Goal: Information Seeking & Learning: Learn about a topic

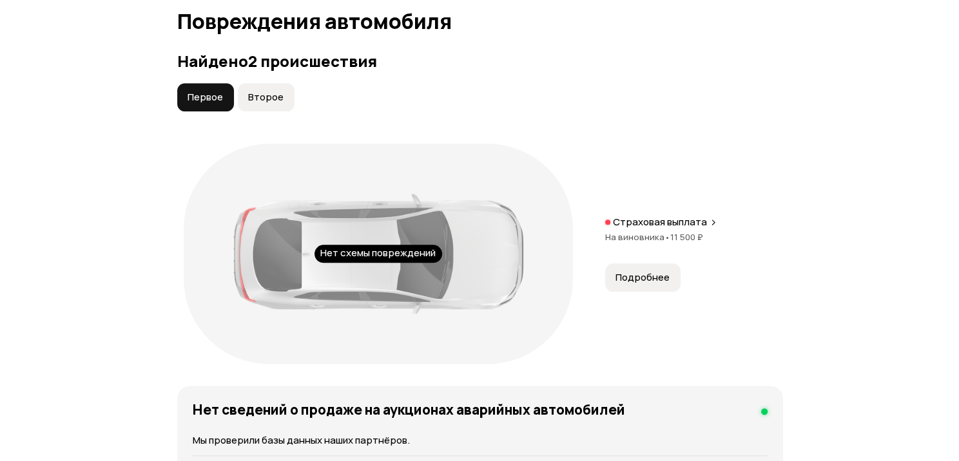
scroll to position [1487, 0]
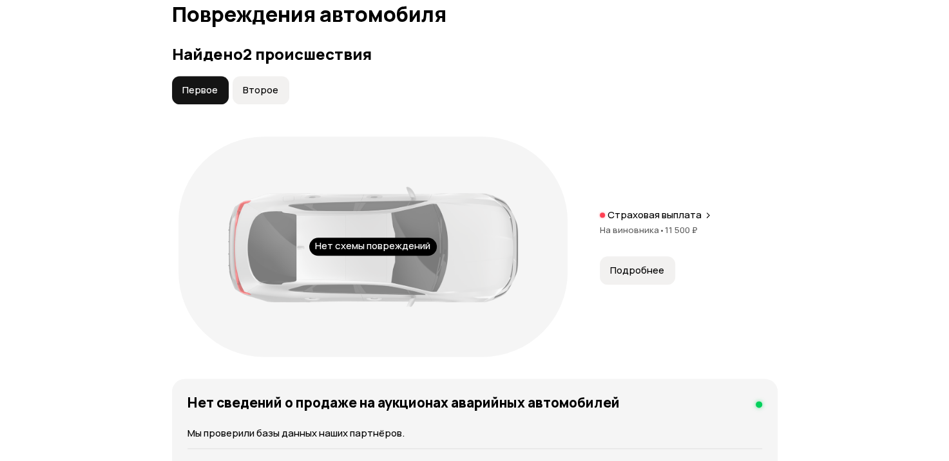
click at [644, 277] on span "Подробнее" at bounding box center [637, 270] width 54 height 13
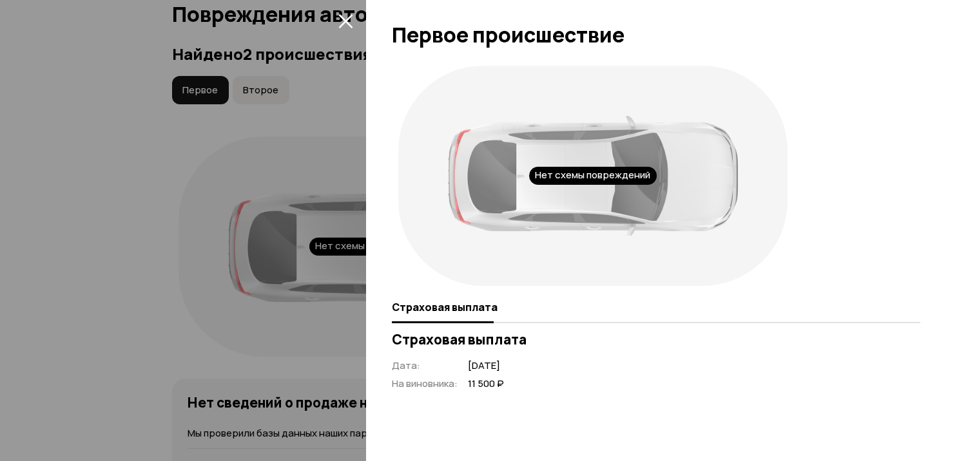
click at [345, 18] on icon "закрыть" at bounding box center [345, 21] width 15 height 15
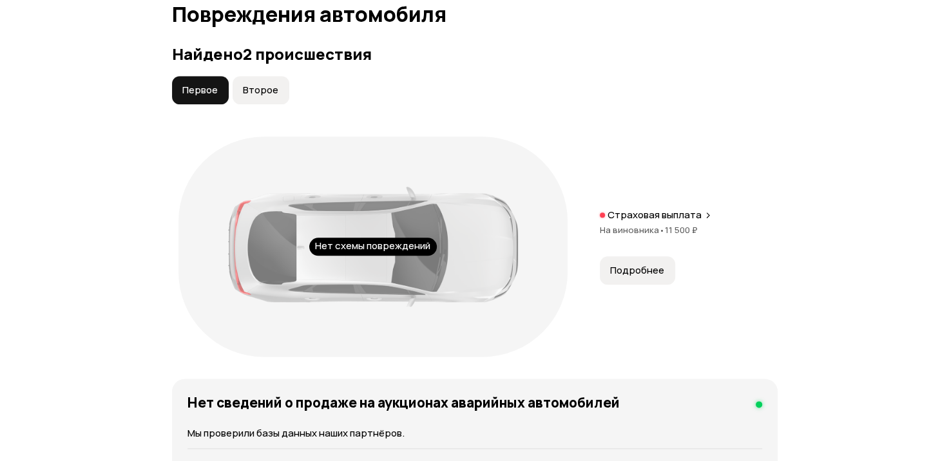
click at [704, 220] on icon at bounding box center [708, 215] width 8 height 10
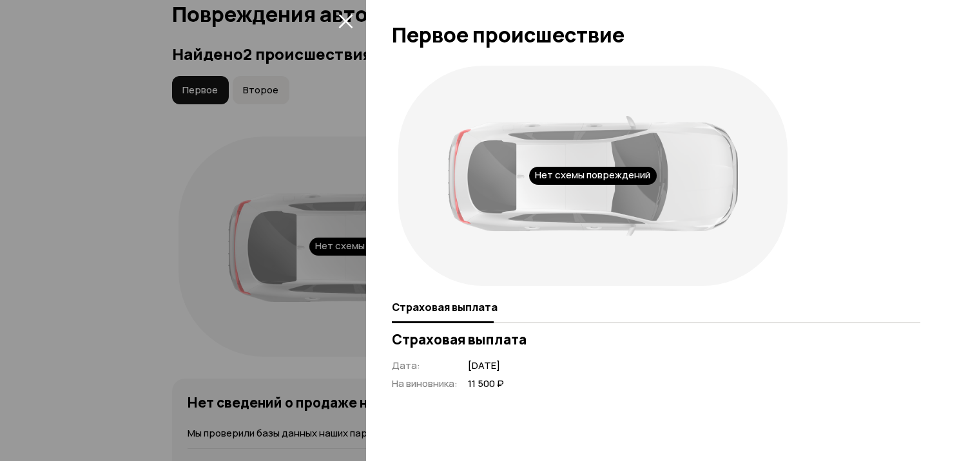
click at [152, 191] on div at bounding box center [479, 230] width 959 height 461
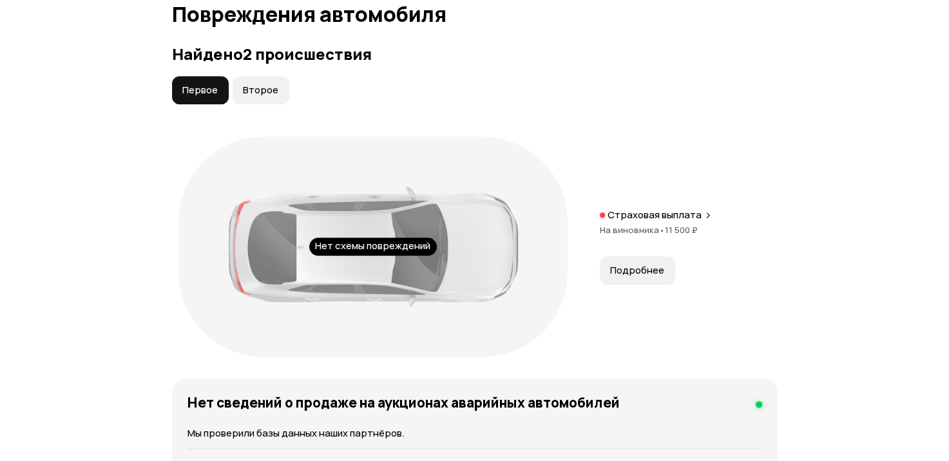
click at [258, 97] on span "Второе" at bounding box center [260, 90] width 35 height 13
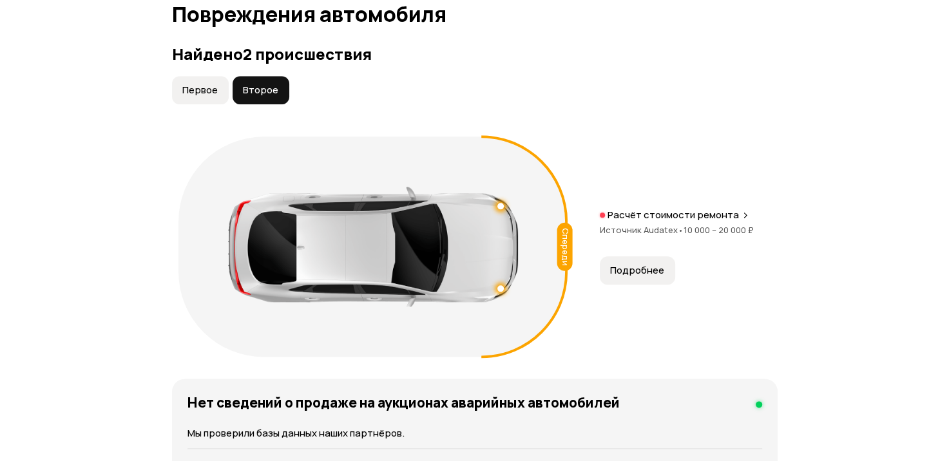
click at [639, 277] on span "Подробнее" at bounding box center [637, 270] width 54 height 13
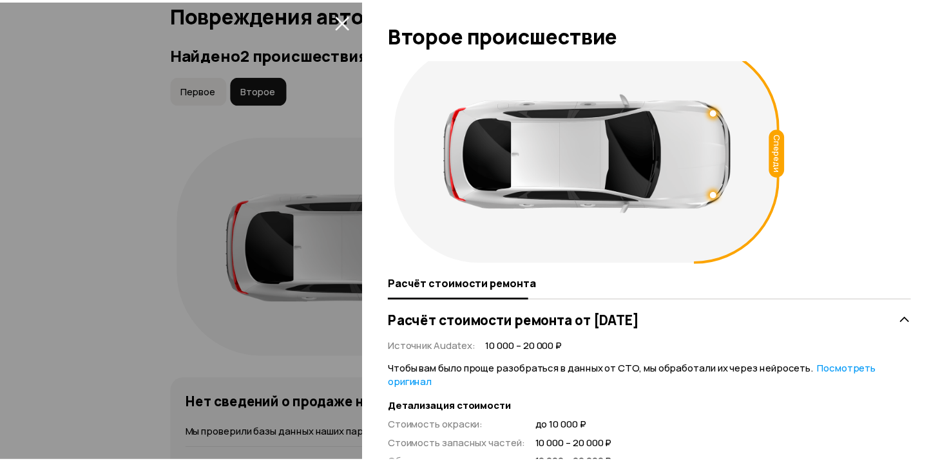
scroll to position [5, 0]
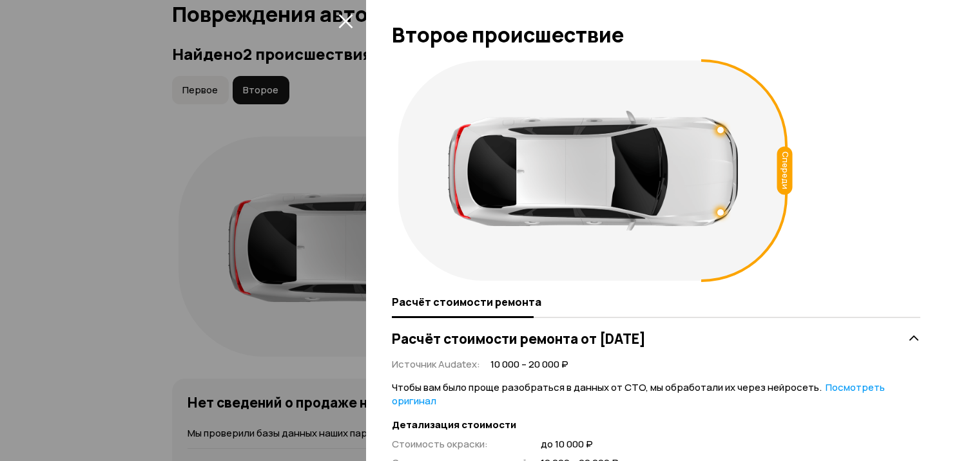
click at [57, 230] on div at bounding box center [479, 230] width 959 height 461
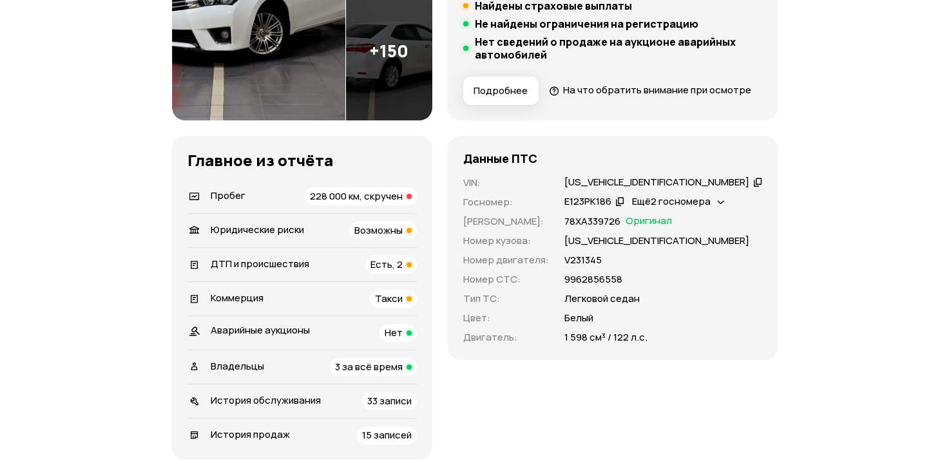
scroll to position [387, 0]
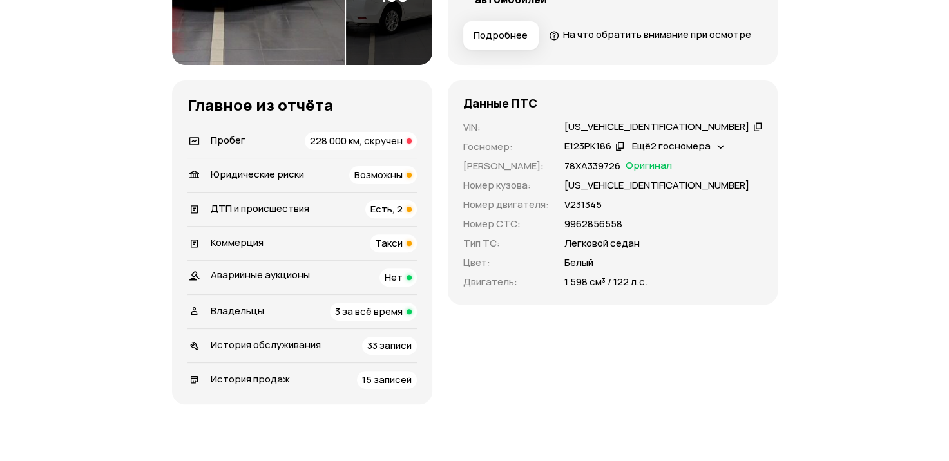
click at [403, 182] on span "Возможны" at bounding box center [378, 175] width 48 height 14
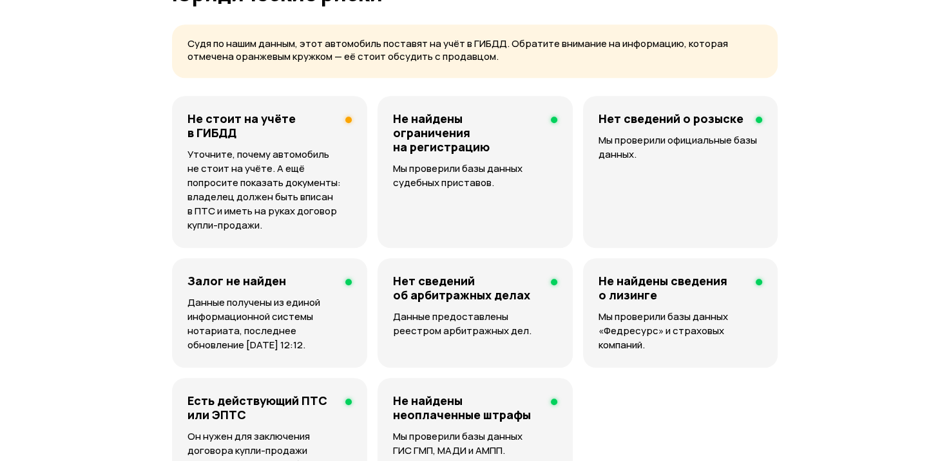
scroll to position [878, 0]
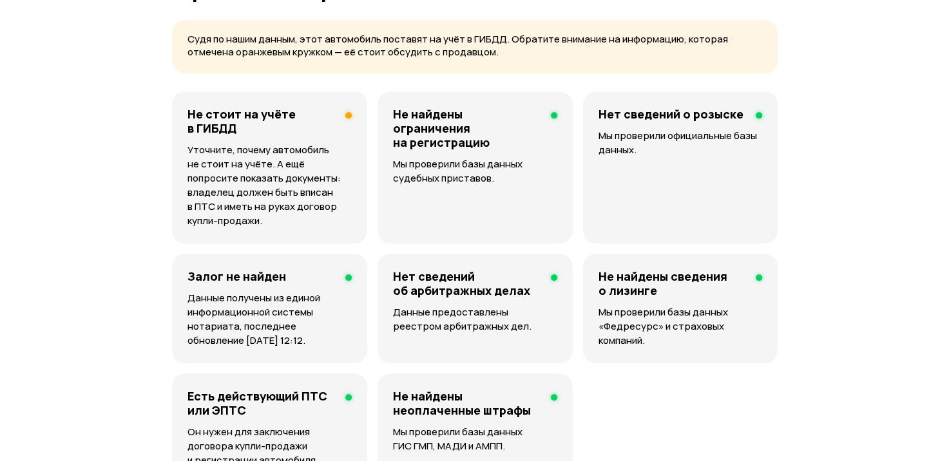
click at [276, 167] on p "Уточните, почему автомобиль не стоит на учёте. А ещё попросите показать докумен…" at bounding box center [270, 185] width 164 height 85
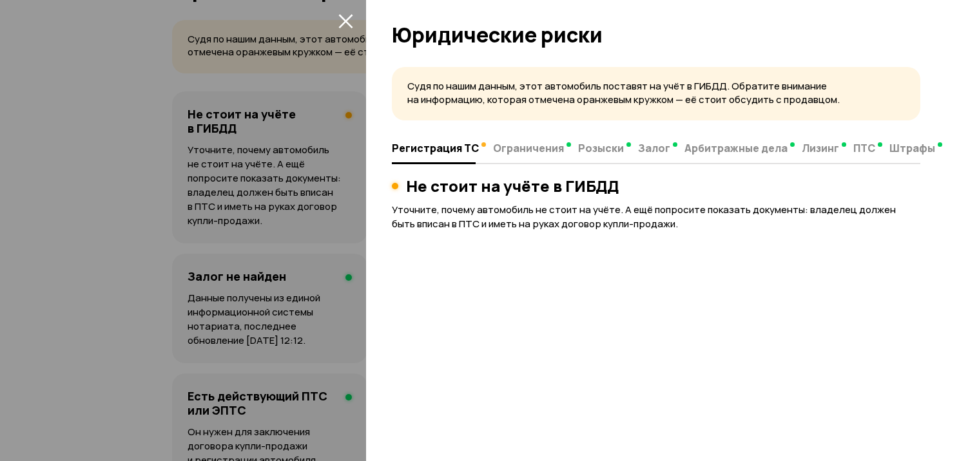
click at [511, 163] on div at bounding box center [656, 163] width 528 height 1
click at [93, 120] on div at bounding box center [479, 230] width 959 height 461
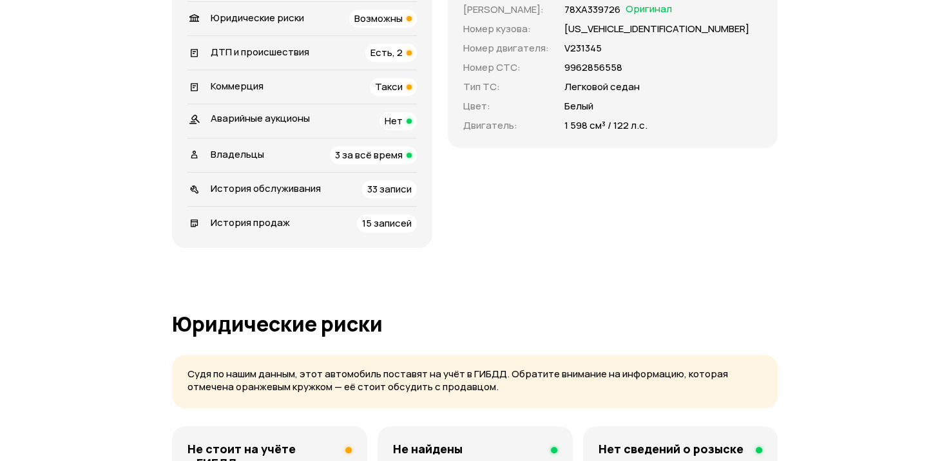
scroll to position [518, 0]
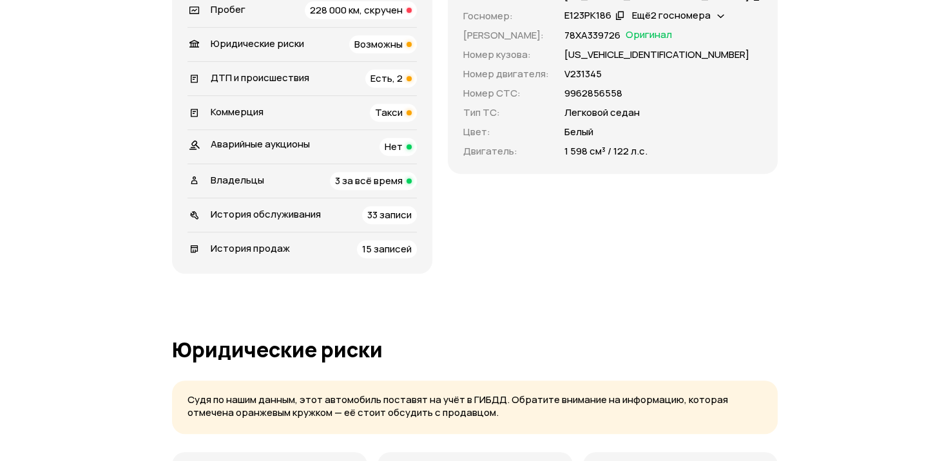
click at [403, 119] on span "Такси" at bounding box center [389, 113] width 28 height 14
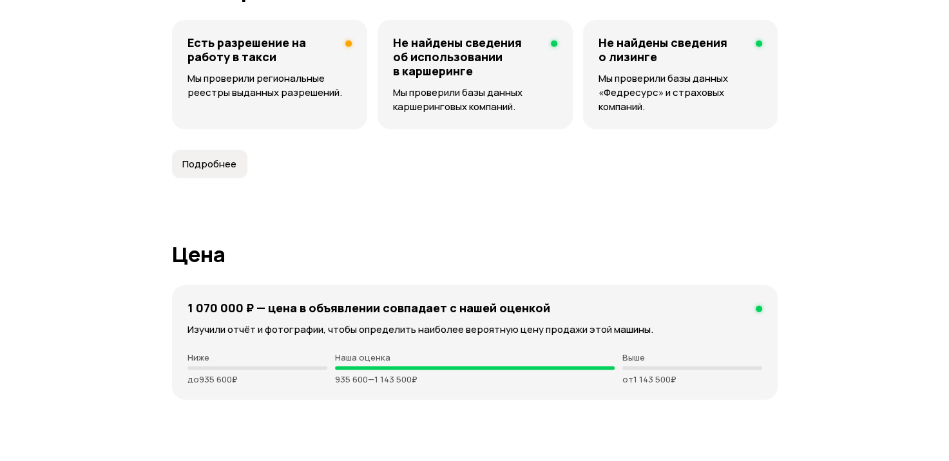
scroll to position [3413, 0]
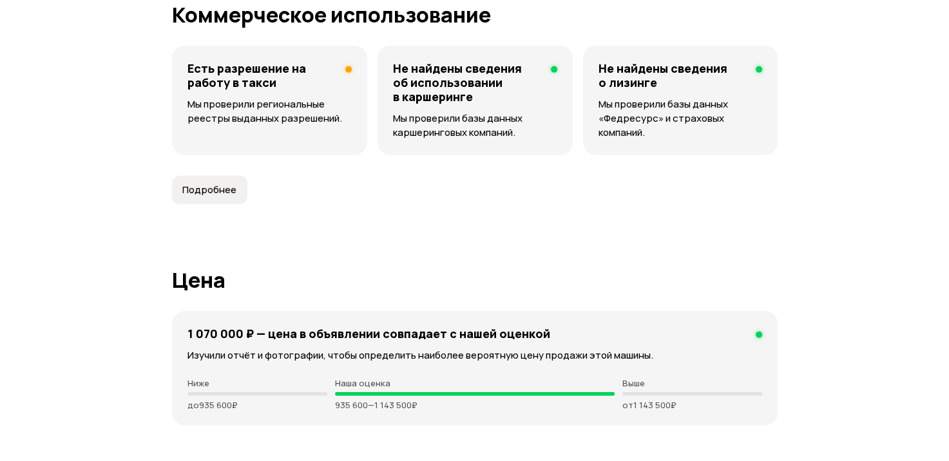
click at [341, 83] on div "Есть разрешение на работу в такси Мы проверили региональные реестры выданных ра…" at bounding box center [269, 101] width 195 height 110
click at [349, 73] on div at bounding box center [348, 69] width 6 height 6
click at [312, 123] on p "Мы проверили региональные реестры выданных разрешений." at bounding box center [270, 111] width 164 height 28
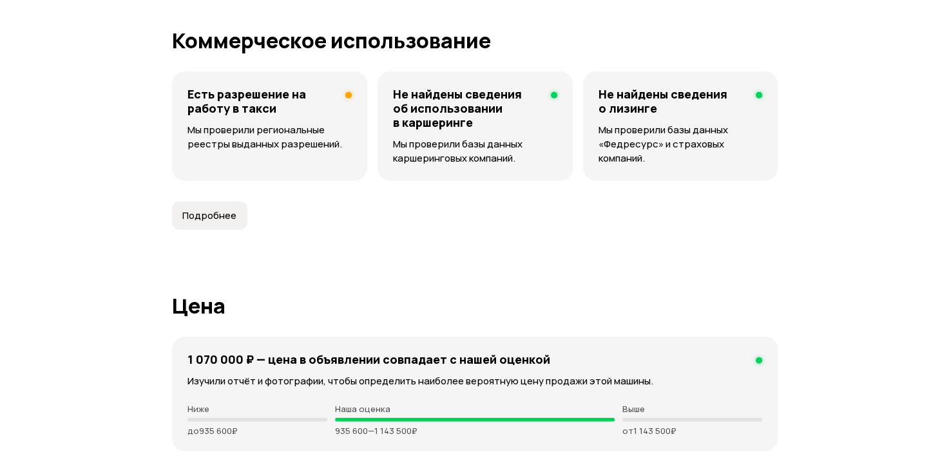
click at [221, 222] on span "Подробнее" at bounding box center [209, 215] width 54 height 13
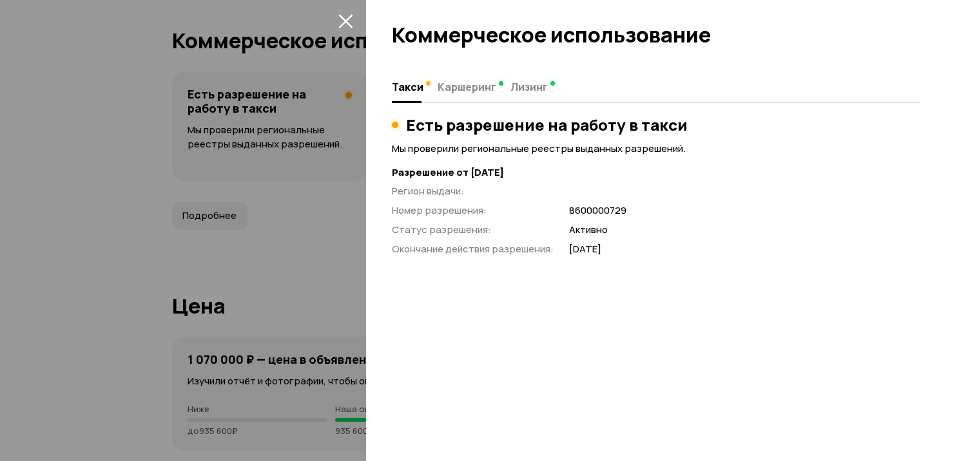
click at [121, 154] on div at bounding box center [479, 230] width 959 height 461
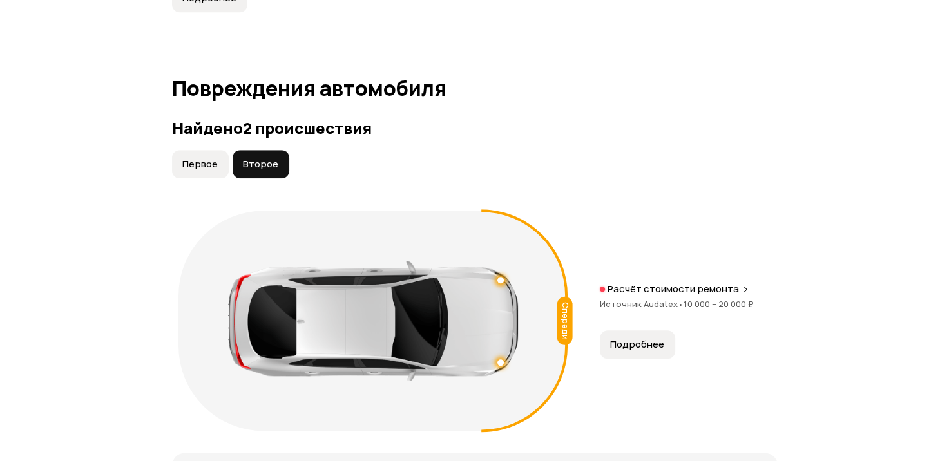
scroll to position [1402, 0]
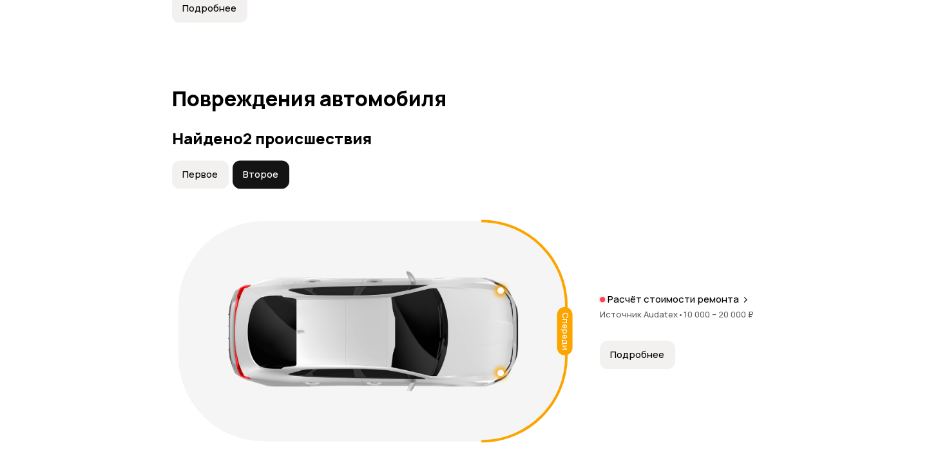
click at [202, 189] on button "Первое" at bounding box center [200, 174] width 57 height 28
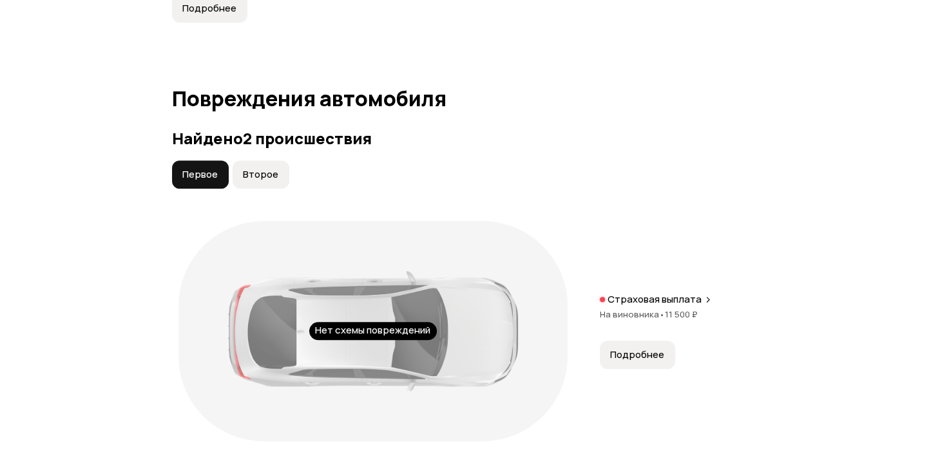
click at [684, 306] on p "Страховая выплата" at bounding box center [655, 299] width 94 height 13
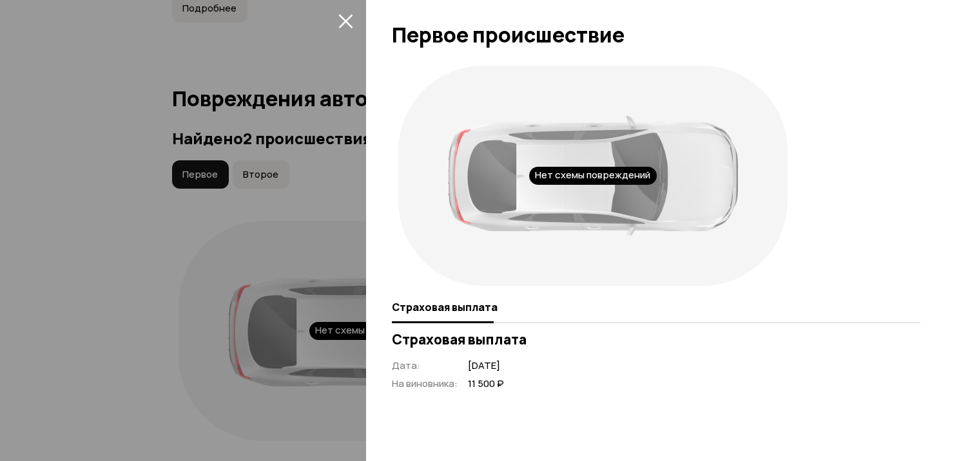
click at [348, 23] on icon "закрыть" at bounding box center [345, 21] width 14 height 14
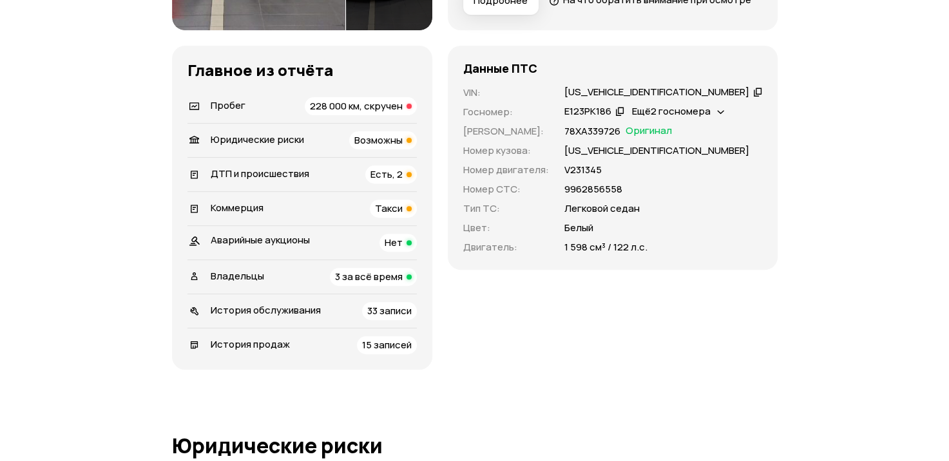
scroll to position [423, 0]
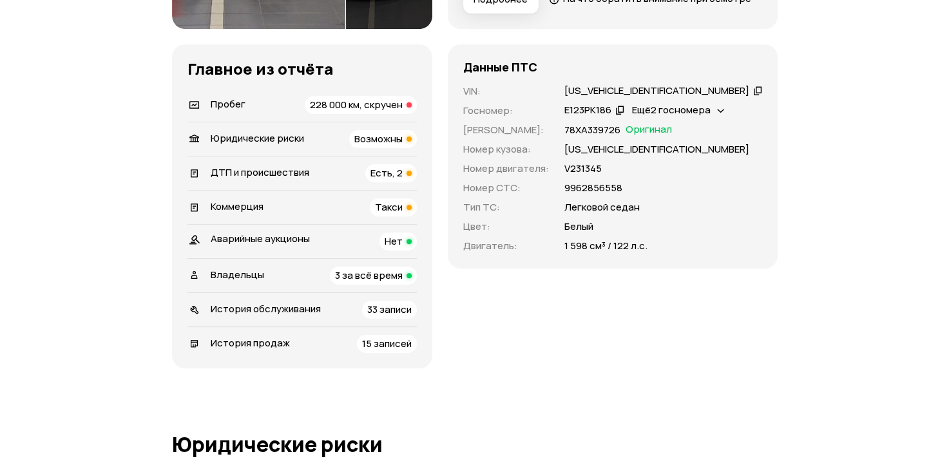
click at [407, 316] on span "33 записи" at bounding box center [389, 310] width 44 height 14
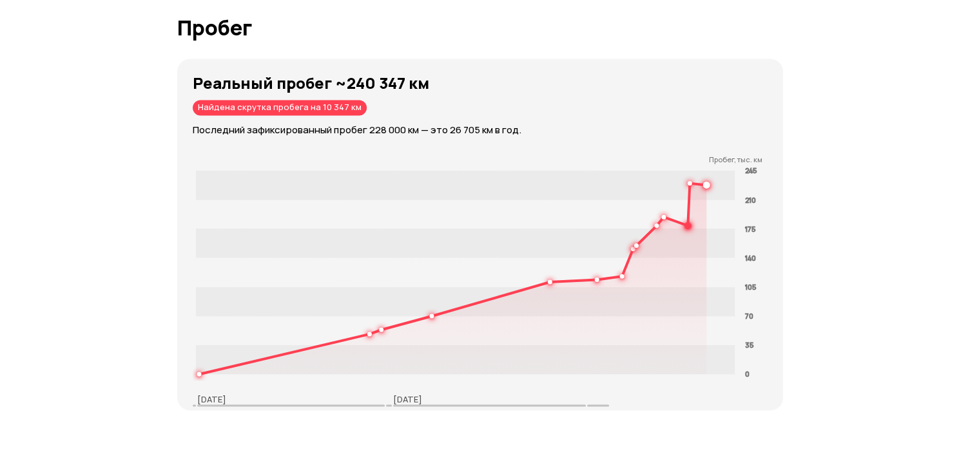
scroll to position [2653, 0]
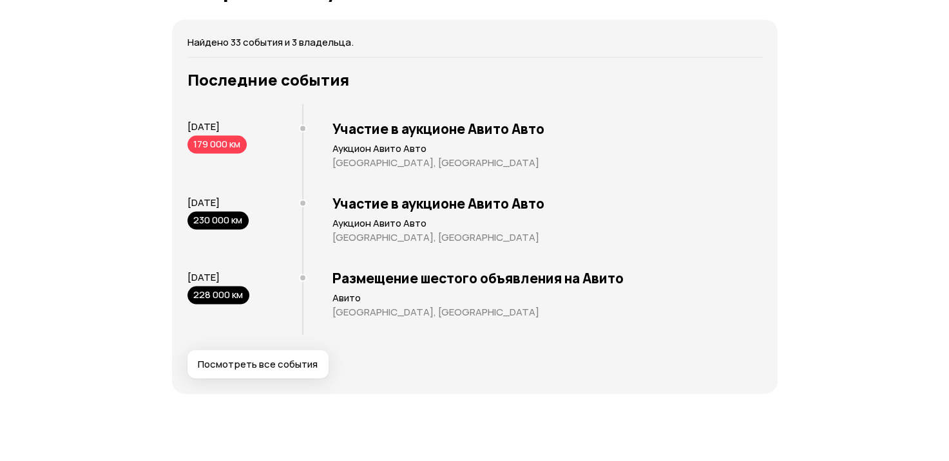
click at [289, 379] on button "Посмотреть все события" at bounding box center [258, 365] width 141 height 28
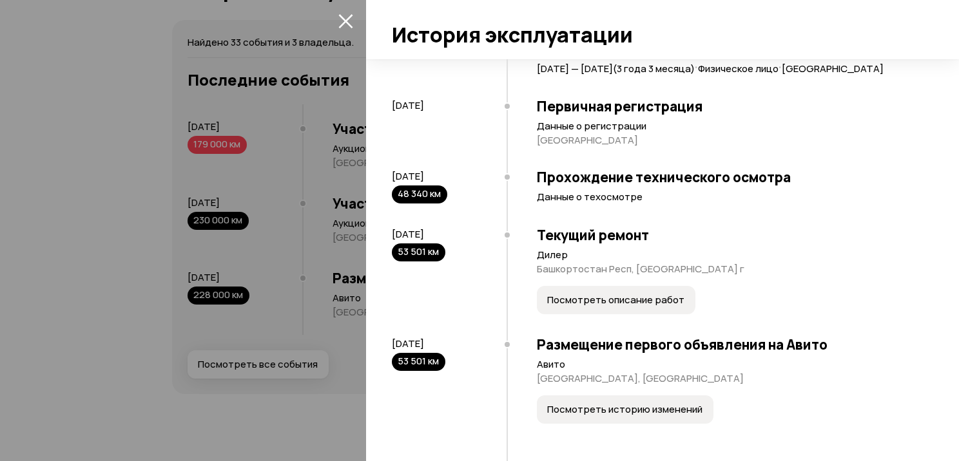
scroll to position [178, 0]
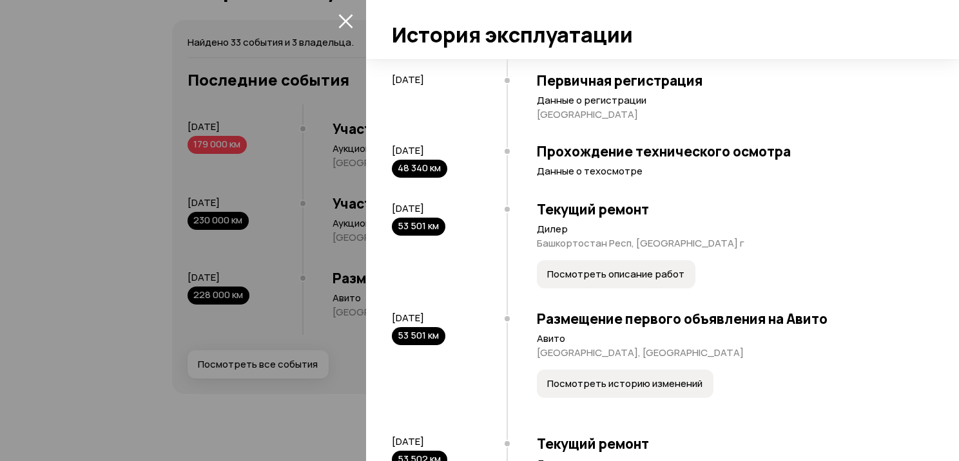
click at [612, 281] on span "Посмотреть описание работ" at bounding box center [615, 274] width 137 height 13
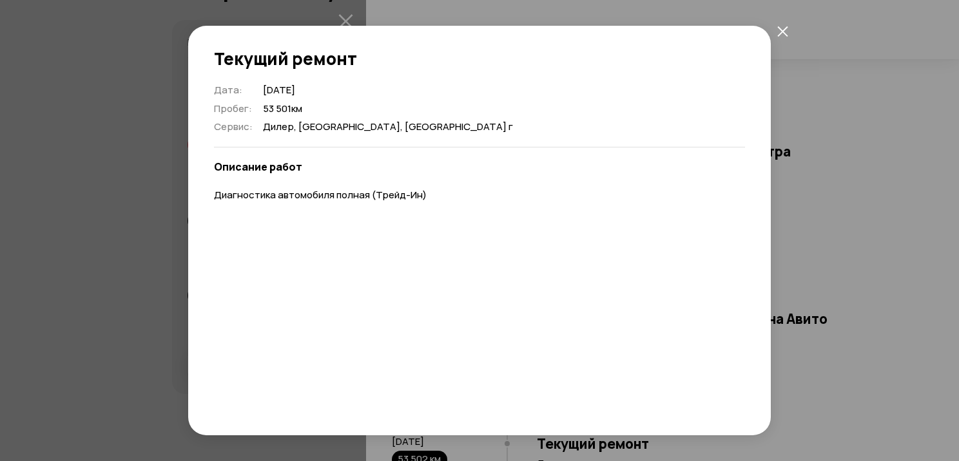
click at [781, 31] on icon "закрыть" at bounding box center [782, 31] width 11 height 11
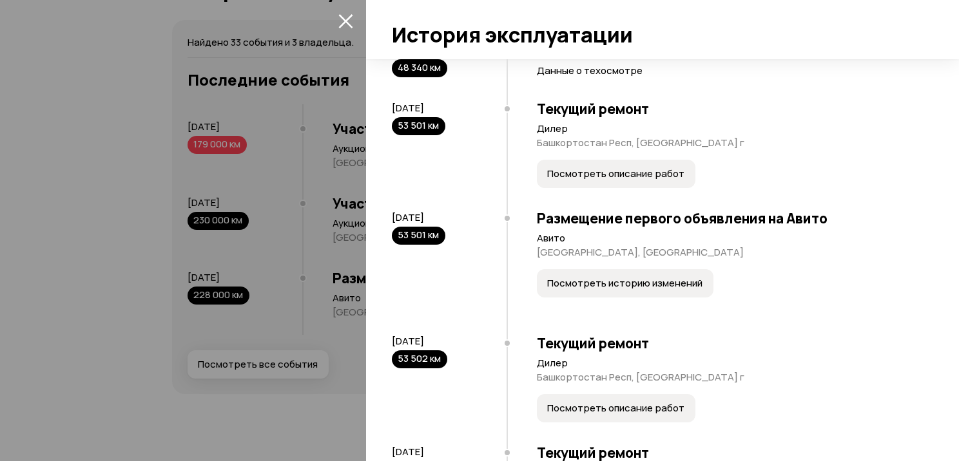
scroll to position [281, 0]
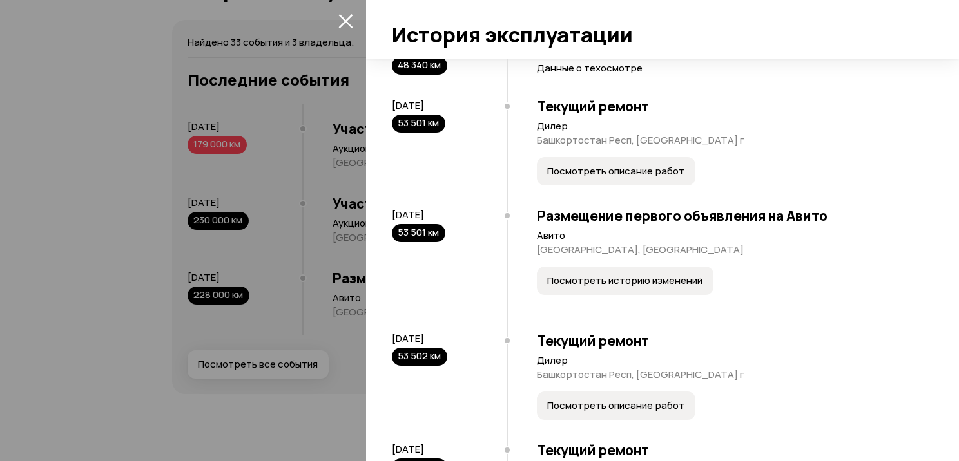
click at [615, 287] on span "Посмотреть историю изменений" at bounding box center [624, 281] width 155 height 13
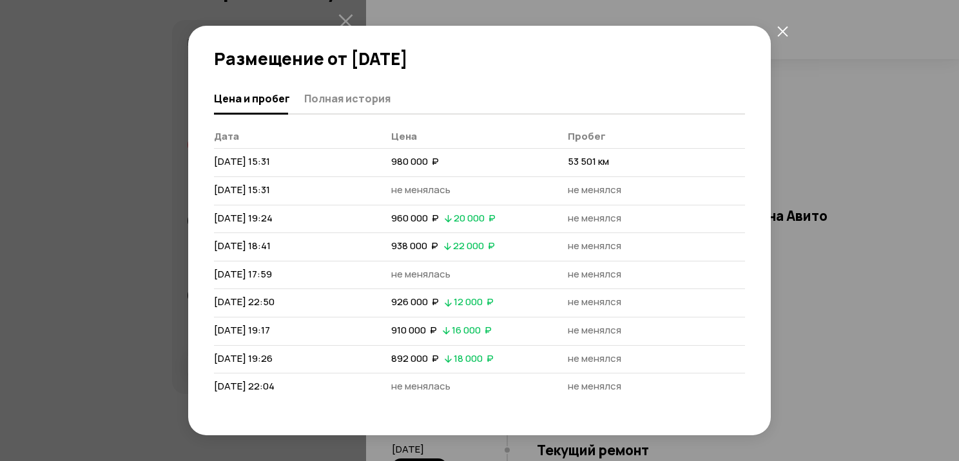
click at [784, 28] on icon "закрыть" at bounding box center [782, 31] width 11 height 11
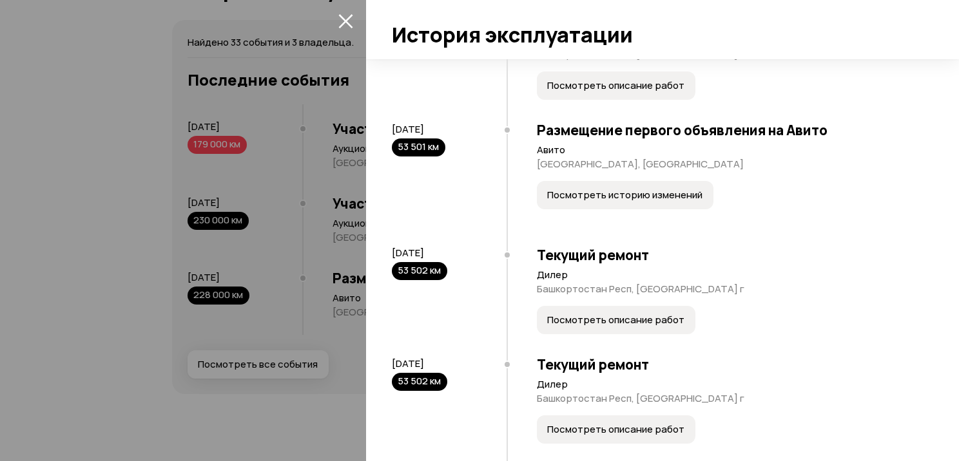
scroll to position [376, 0]
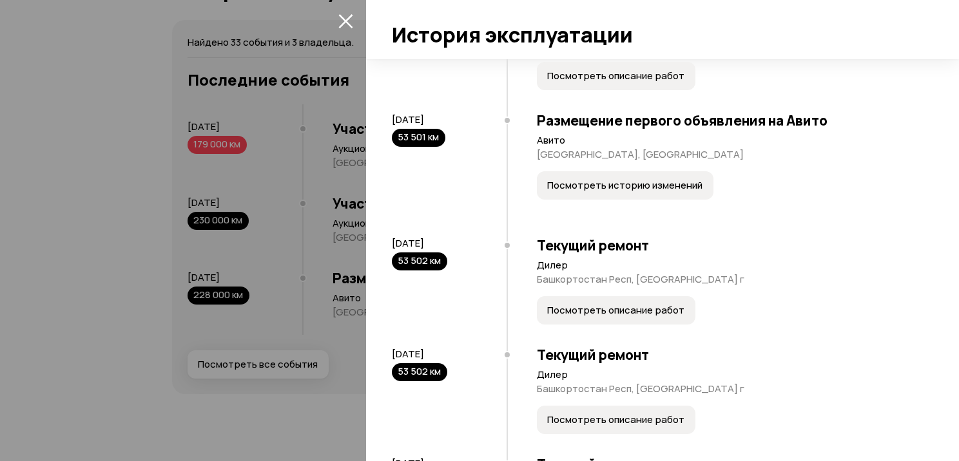
click at [608, 317] on span "Посмотреть описание работ" at bounding box center [615, 310] width 137 height 13
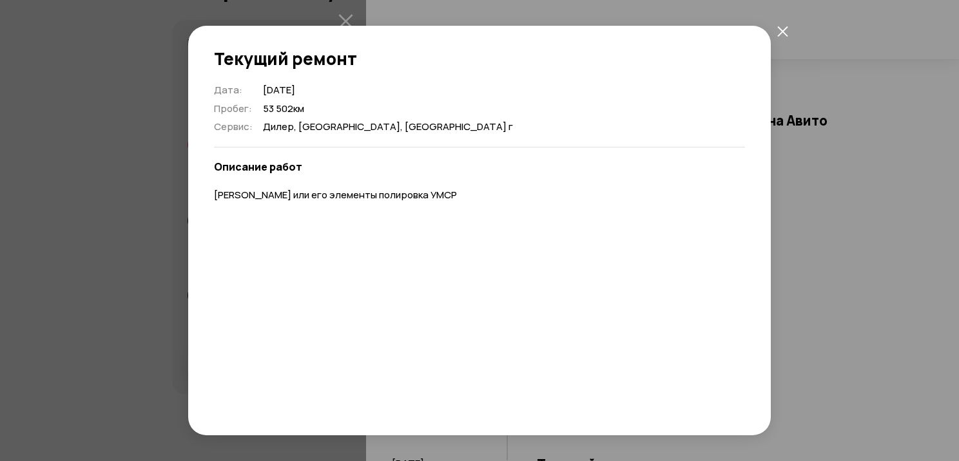
click at [782, 28] on icon "закрыть" at bounding box center [782, 31] width 11 height 11
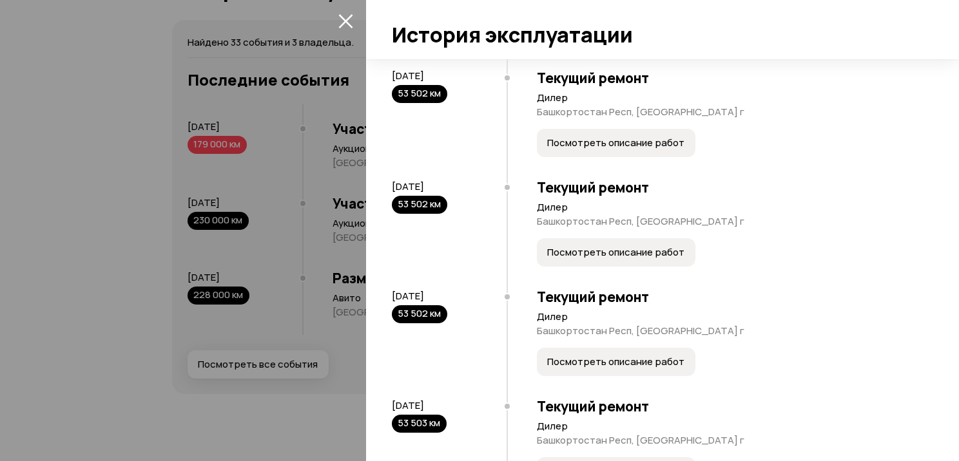
scroll to position [552, 0]
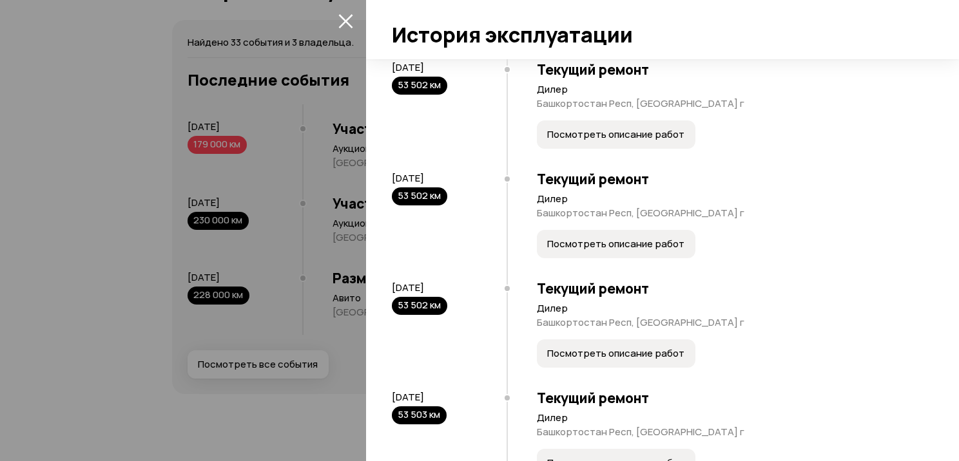
click at [563, 251] on span "Посмотреть описание работ" at bounding box center [615, 244] width 137 height 13
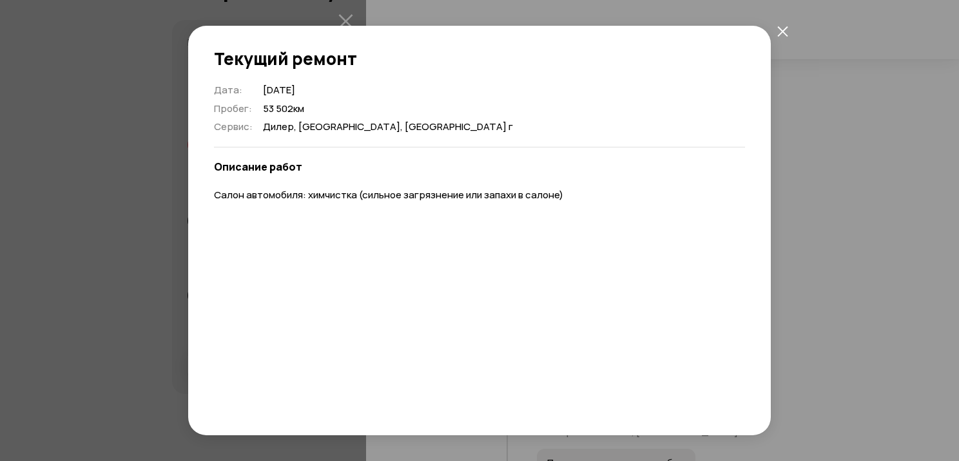
click at [791, 21] on span at bounding box center [782, 30] width 23 height 23
click at [780, 26] on icon "закрыть" at bounding box center [782, 31] width 11 height 11
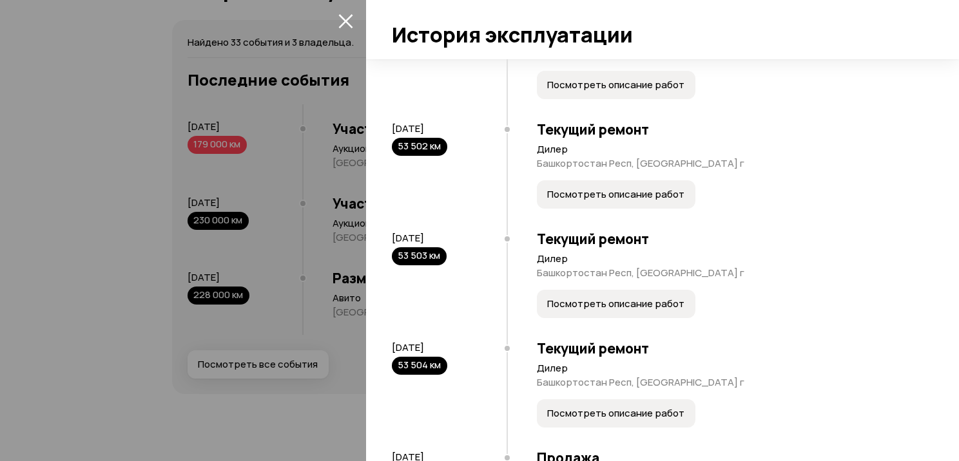
scroll to position [739, 0]
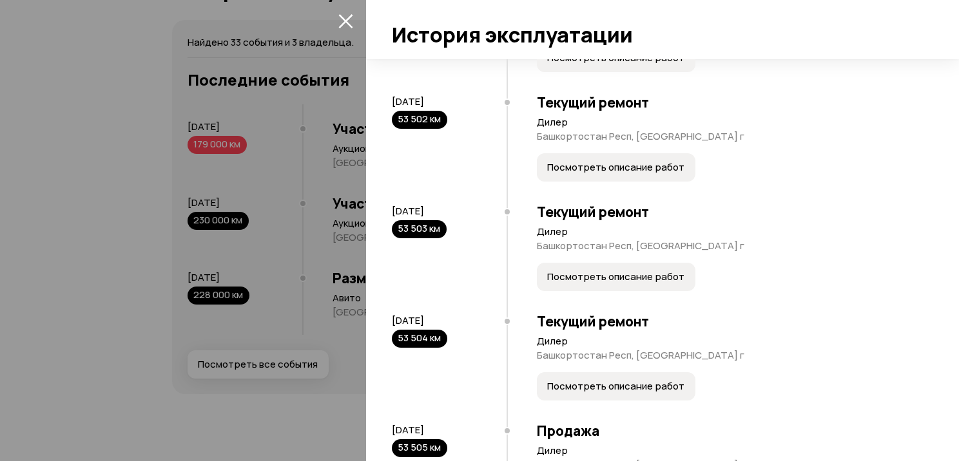
click at [632, 284] on span "Посмотреть описание работ" at bounding box center [615, 277] width 137 height 13
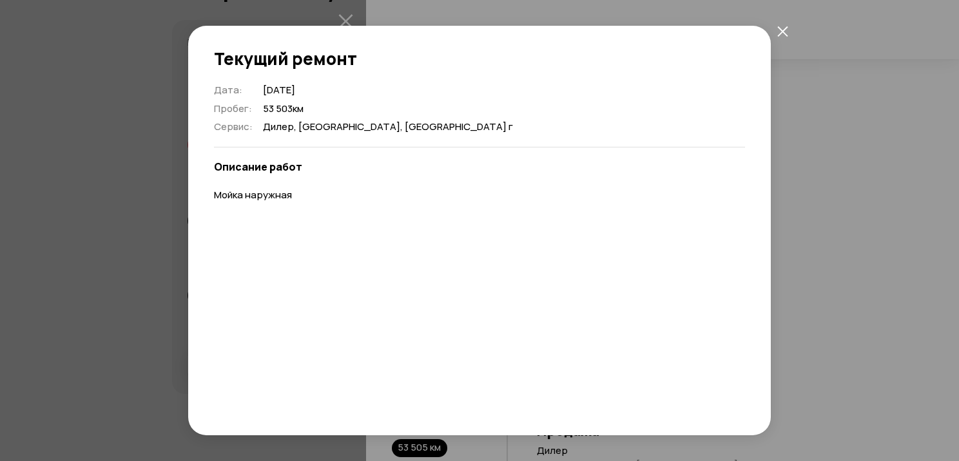
click at [781, 32] on icon "закрыть" at bounding box center [782, 31] width 10 height 10
click at [781, 32] on div at bounding box center [662, 29] width 593 height 59
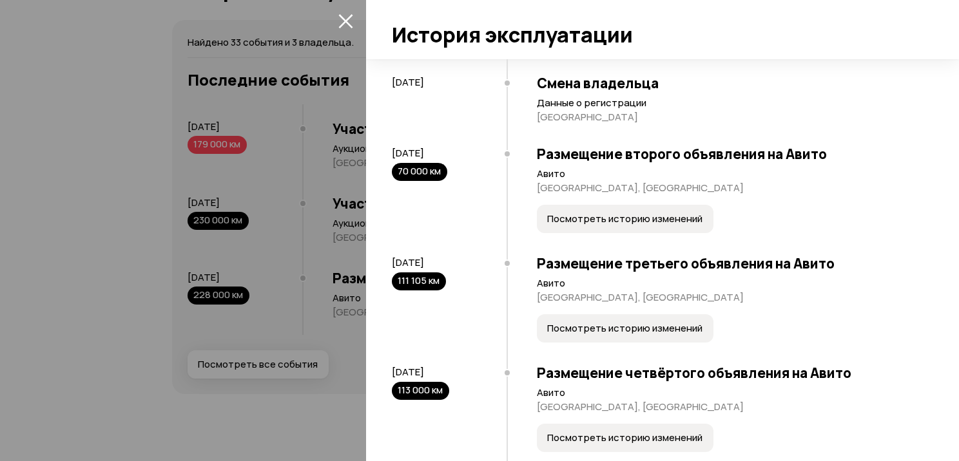
scroll to position [1351, 0]
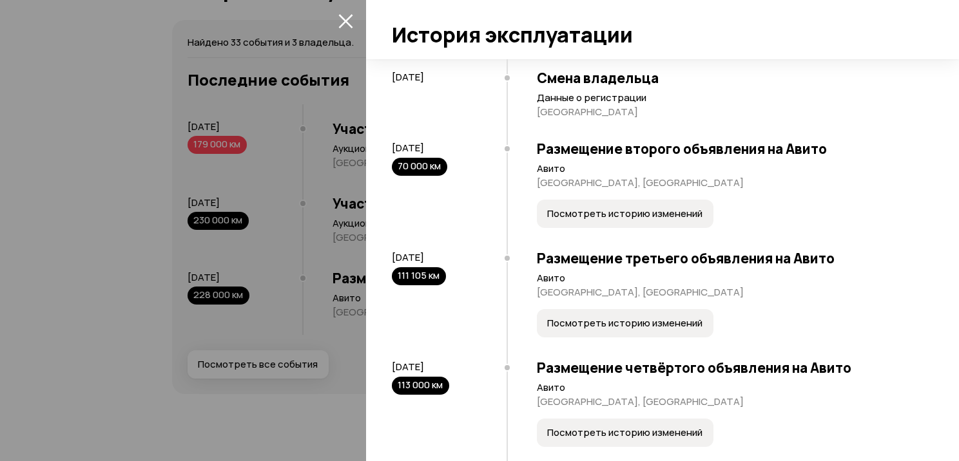
click at [596, 220] on span "Посмотреть историю изменений" at bounding box center [624, 214] width 155 height 13
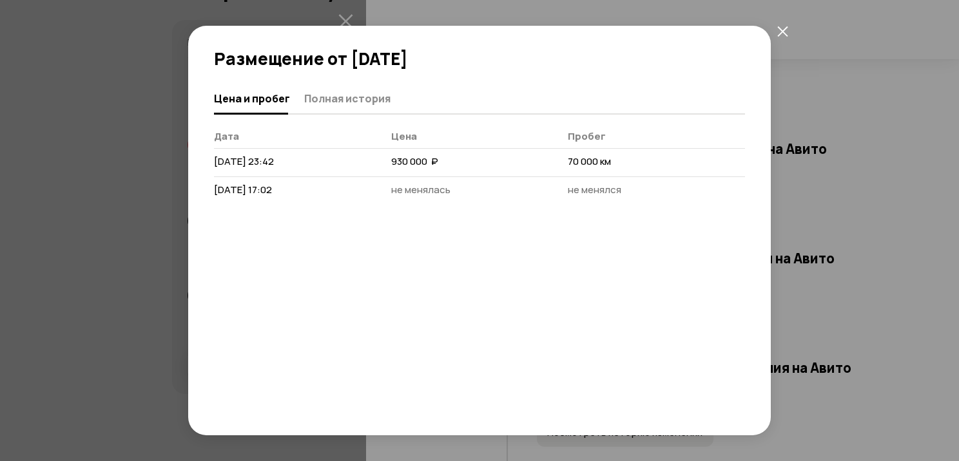
click at [786, 26] on icon "закрыть" at bounding box center [782, 31] width 10 height 10
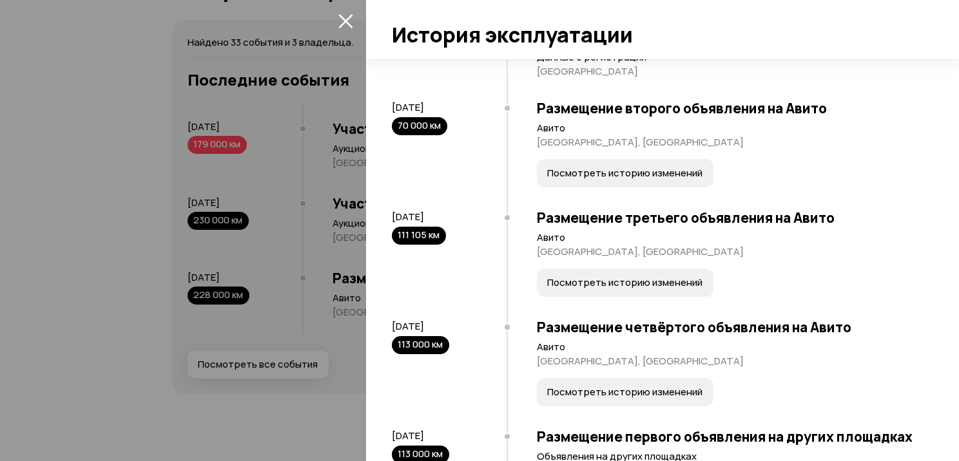
scroll to position [1405, 0]
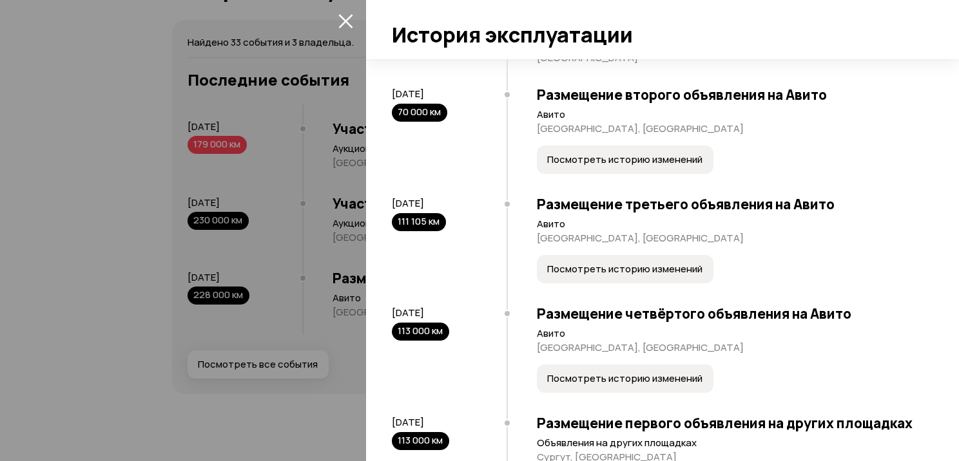
click at [619, 276] on span "Посмотреть историю изменений" at bounding box center [624, 269] width 155 height 13
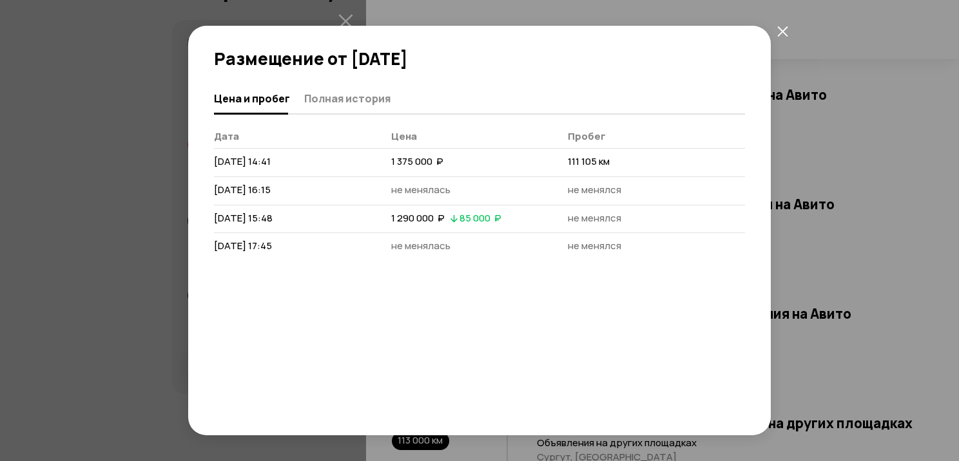
click at [784, 29] on icon "закрыть" at bounding box center [782, 31] width 10 height 10
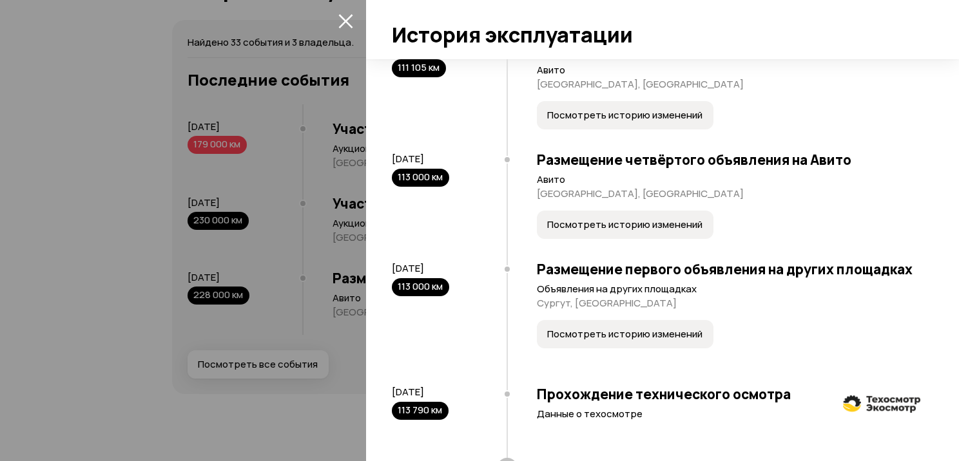
scroll to position [1564, 0]
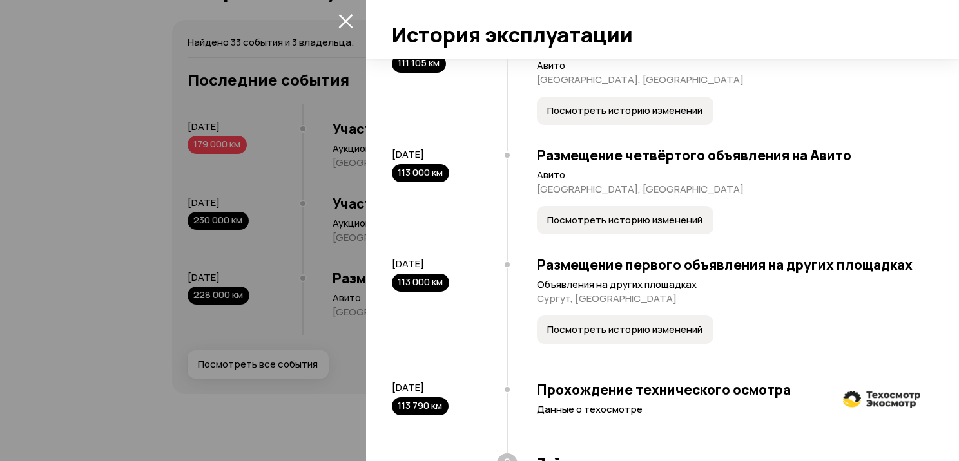
click at [682, 227] on span "Посмотреть историю изменений" at bounding box center [624, 220] width 155 height 13
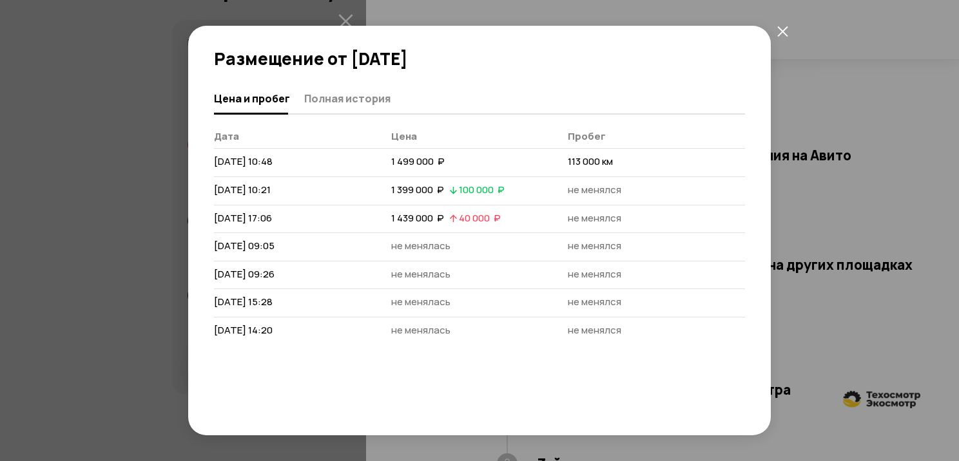
click at [786, 31] on icon "закрыть" at bounding box center [782, 31] width 11 height 11
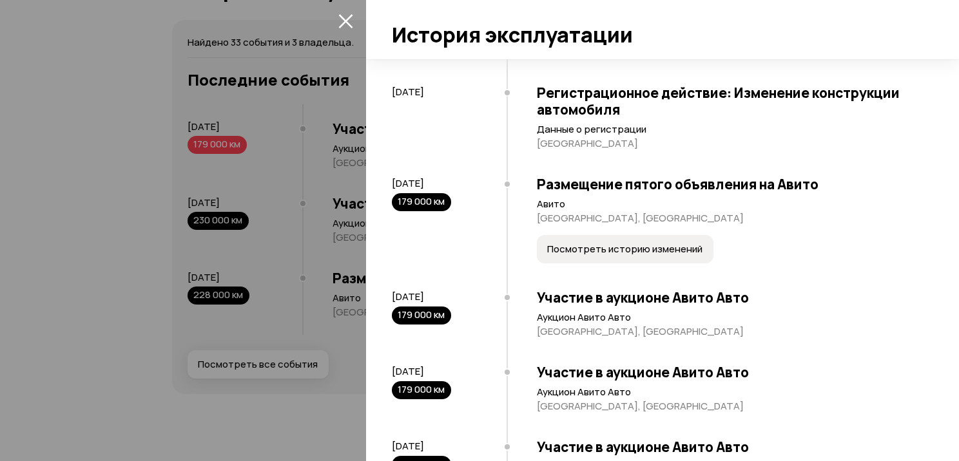
scroll to position [2280, 0]
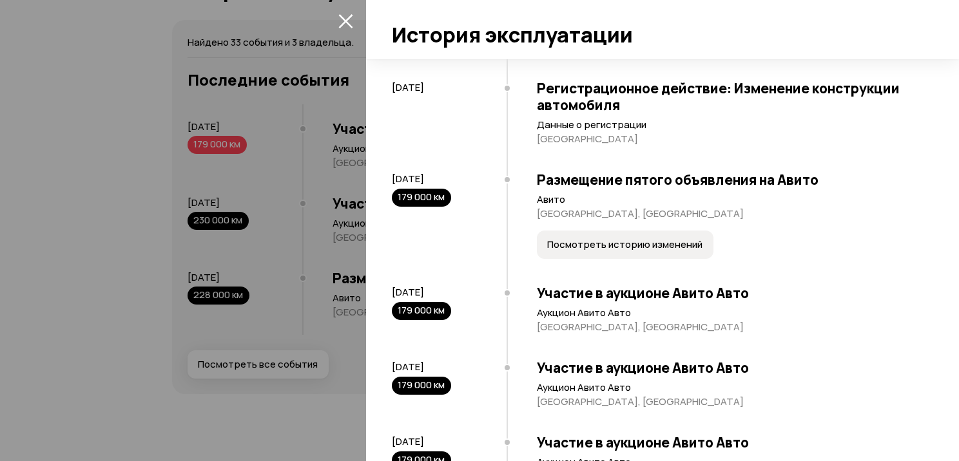
click at [675, 251] on span "Посмотреть историю изменений" at bounding box center [624, 244] width 155 height 13
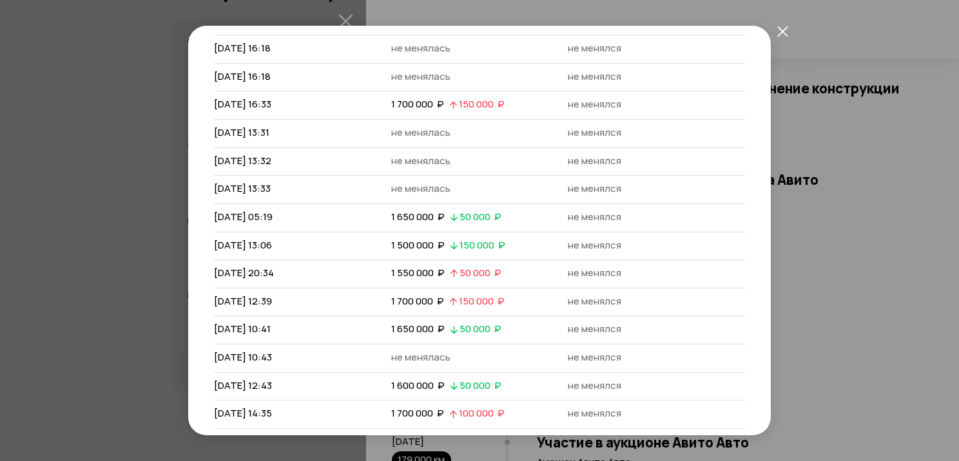
scroll to position [197, 0]
click at [784, 29] on icon "закрыть" at bounding box center [782, 31] width 10 height 10
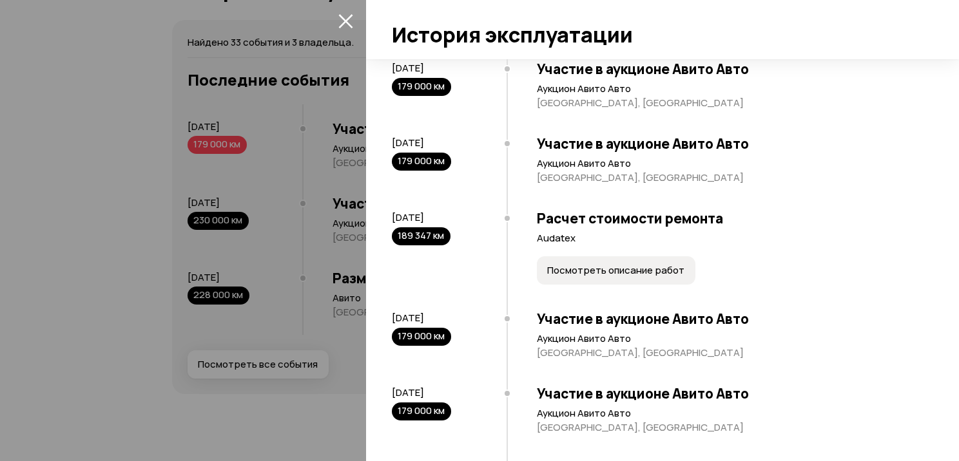
scroll to position [2601, 0]
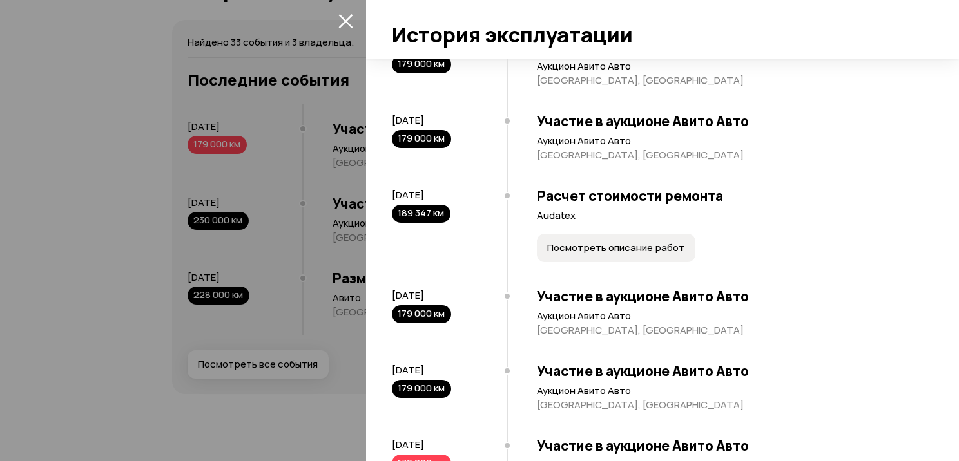
click at [668, 255] on span "Посмотреть описание работ" at bounding box center [615, 248] width 137 height 13
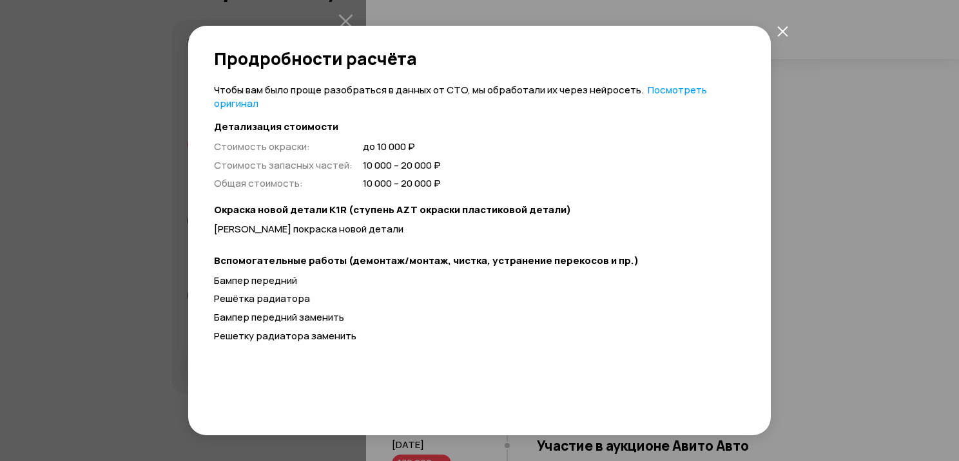
click at [780, 28] on icon "закрыть" at bounding box center [782, 31] width 11 height 11
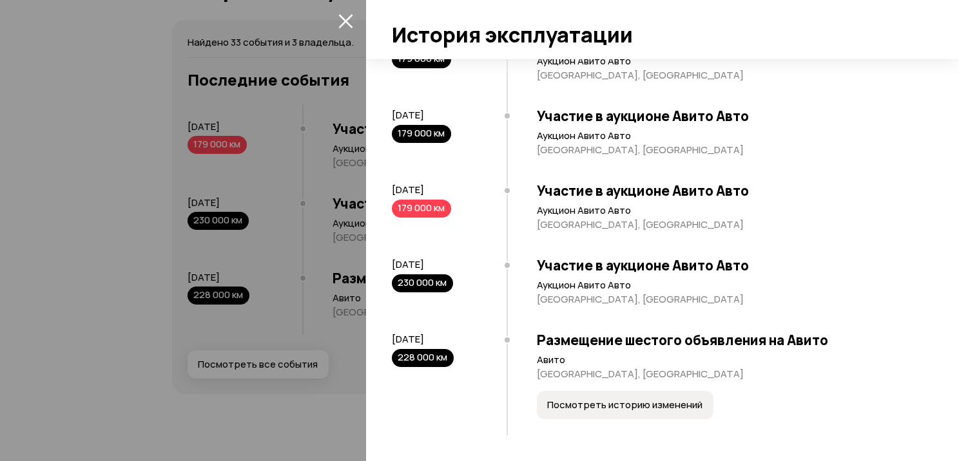
scroll to position [2923, 0]
click at [646, 400] on span "Посмотреть историю изменений" at bounding box center [624, 405] width 155 height 13
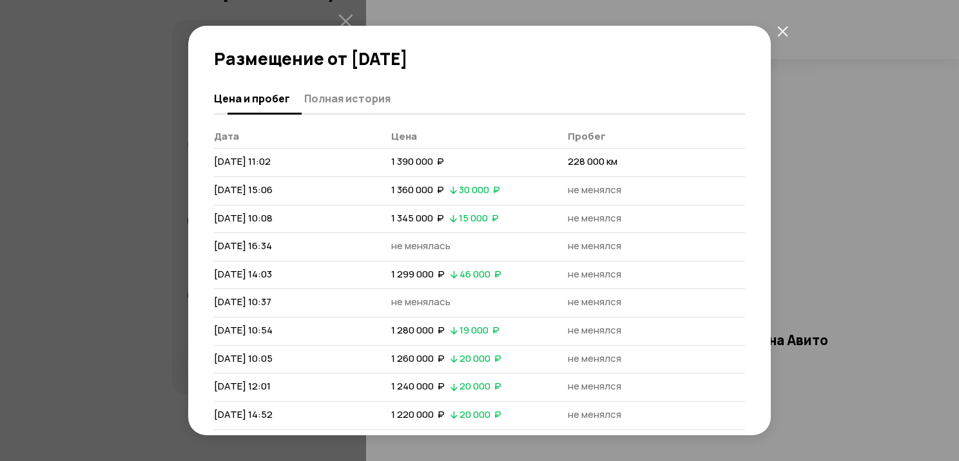
click at [356, 98] on span "Полная история" at bounding box center [347, 98] width 86 height 13
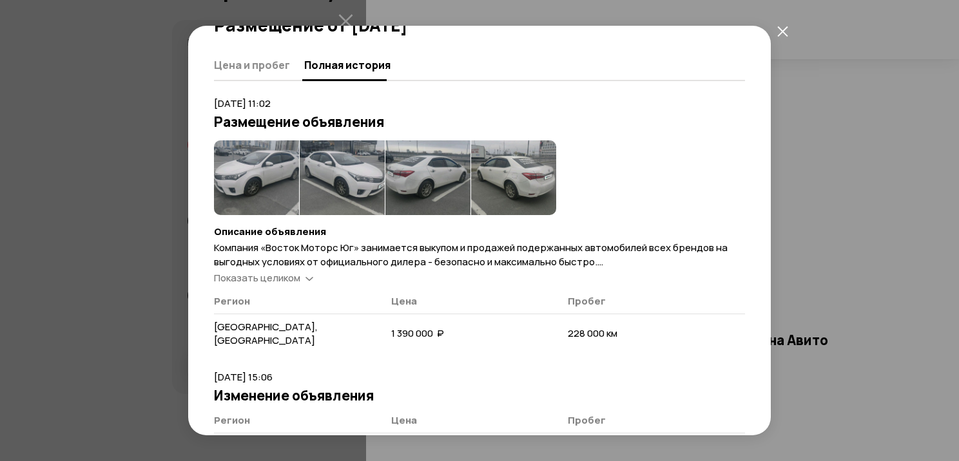
scroll to position [19, 0]
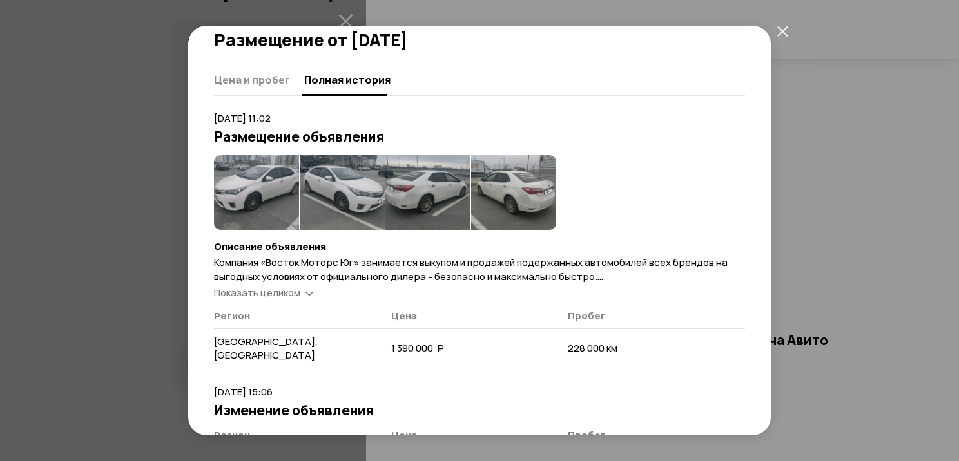
click at [231, 174] on img at bounding box center [256, 192] width 85 height 75
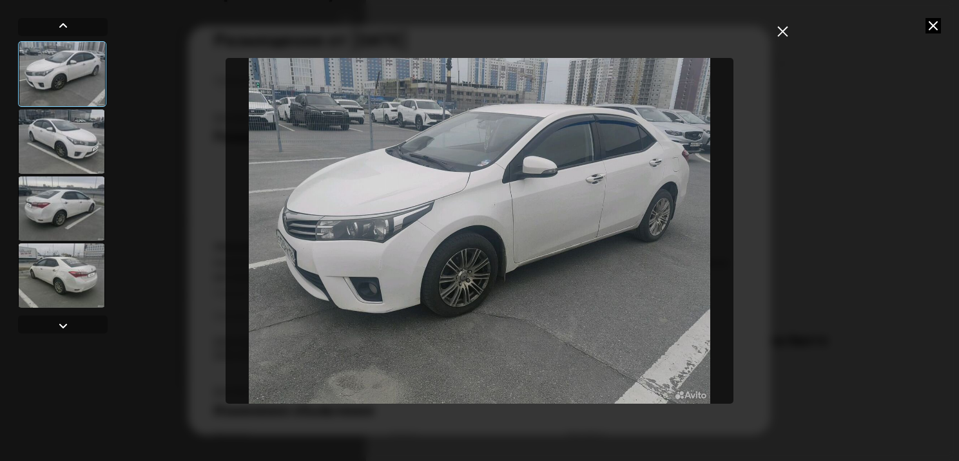
click at [63, 139] on div at bounding box center [61, 142] width 87 height 64
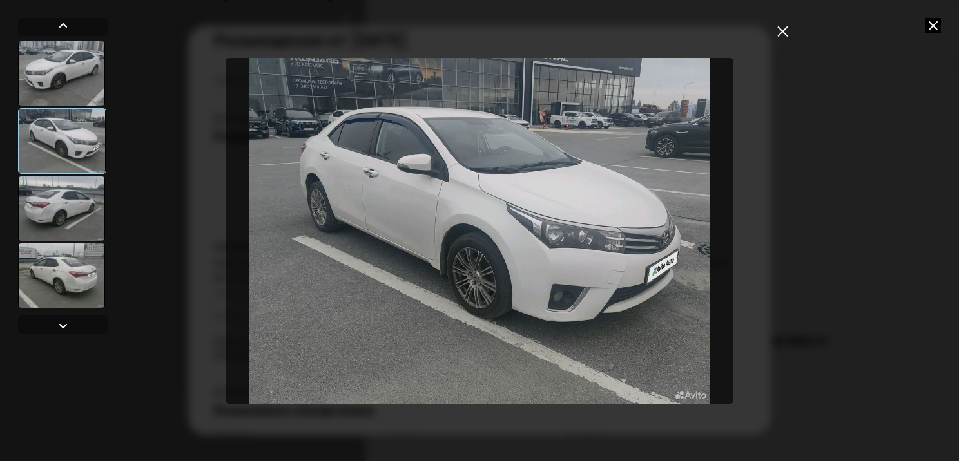
click at [67, 202] on div at bounding box center [61, 209] width 87 height 64
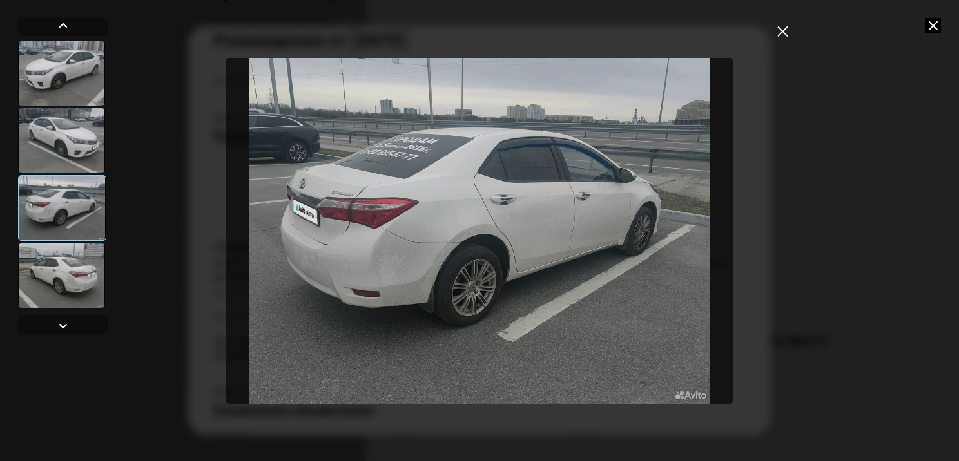
click at [90, 273] on div at bounding box center [61, 276] width 87 height 64
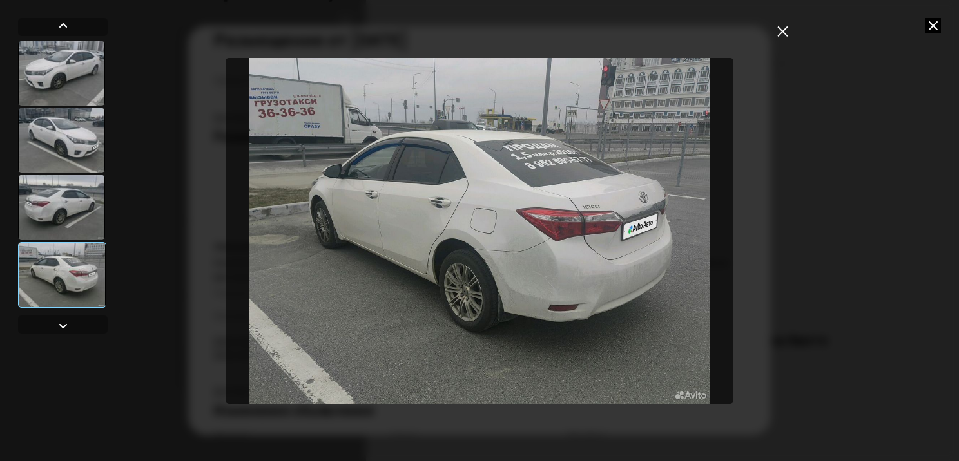
click at [554, 216] on img "Go to Slide 4" at bounding box center [480, 231] width 508 height 346
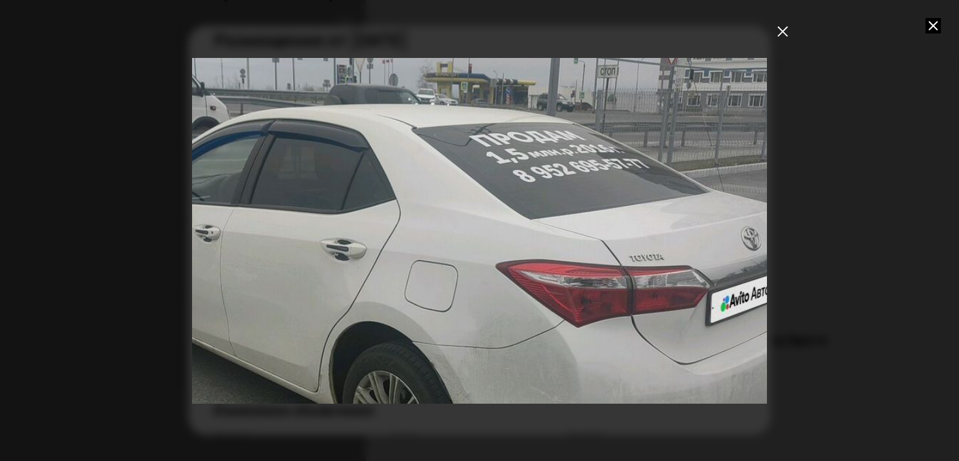
drag, startPoint x: 624, startPoint y: 91, endPoint x: 568, endPoint y: 166, distance: 94.0
click at [568, 166] on div "Go to Slide 4" at bounding box center [423, 306] width 1151 height 692
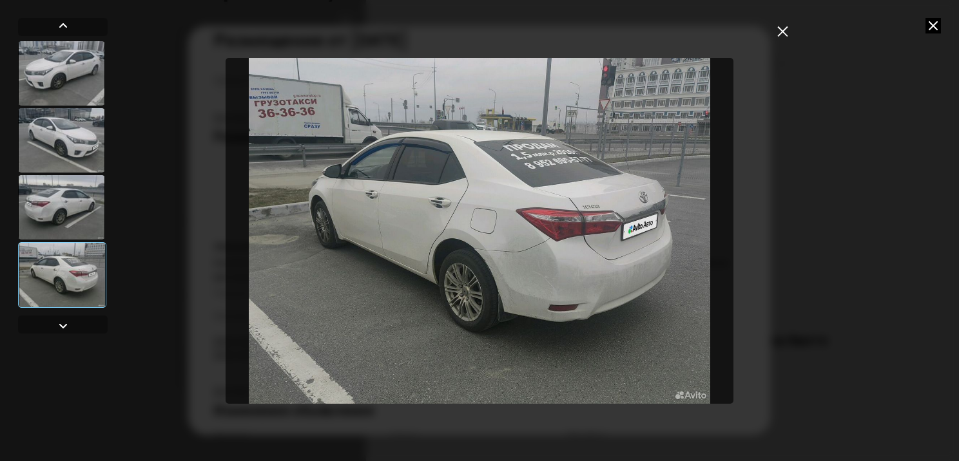
click at [568, 166] on img "Go to Slide 4" at bounding box center [480, 231] width 508 height 346
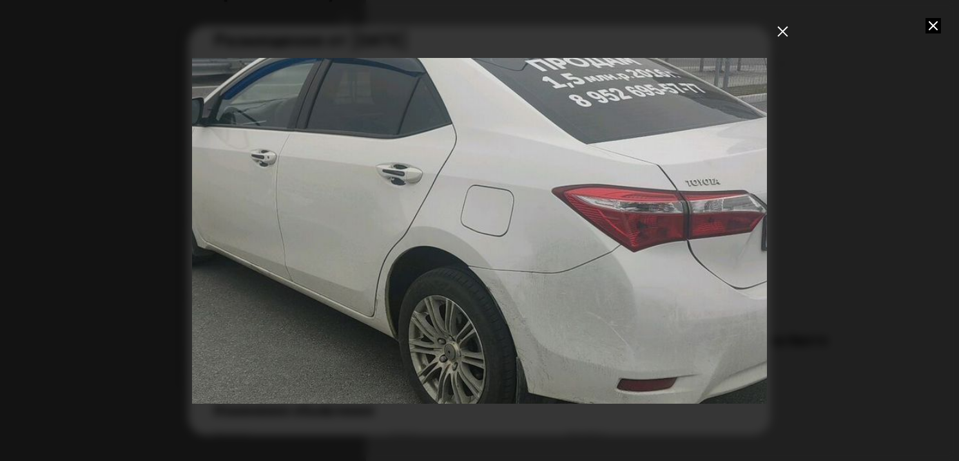
click at [791, 35] on button "закрыть" at bounding box center [782, 30] width 23 height 23
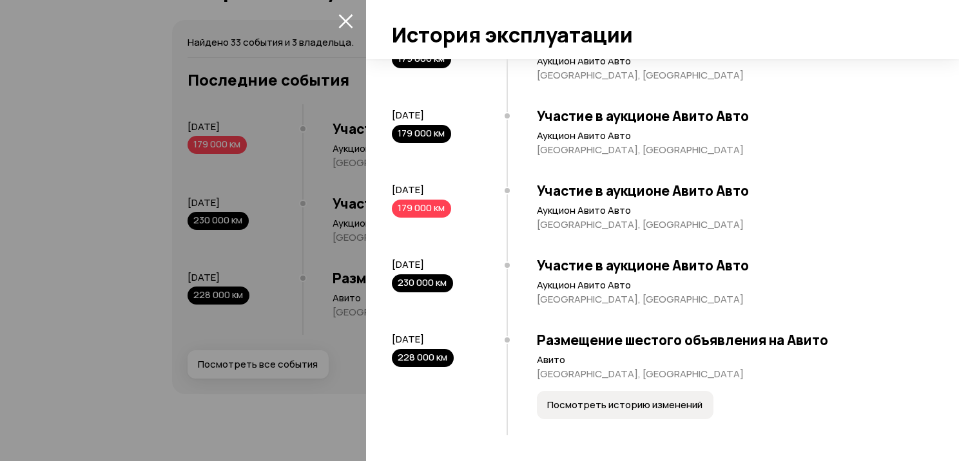
click at [646, 408] on span "Посмотреть историю изменений" at bounding box center [624, 405] width 155 height 13
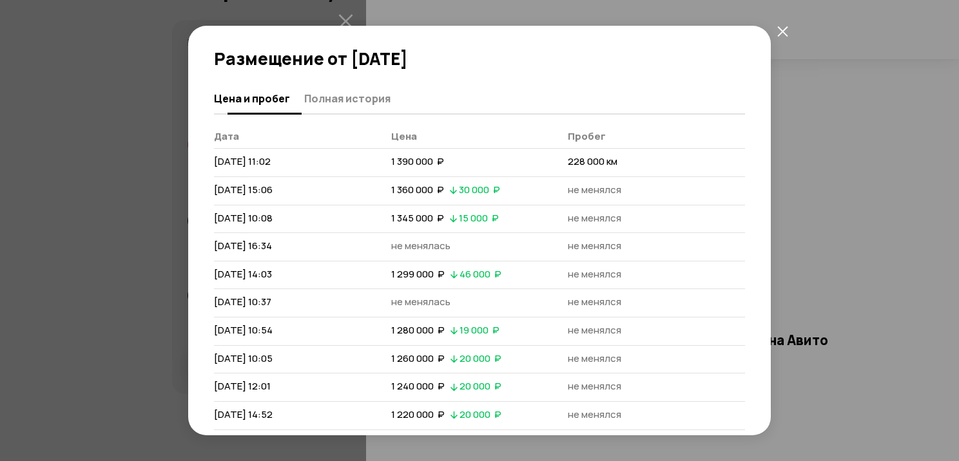
click at [352, 96] on span "Полная история" at bounding box center [347, 98] width 86 height 13
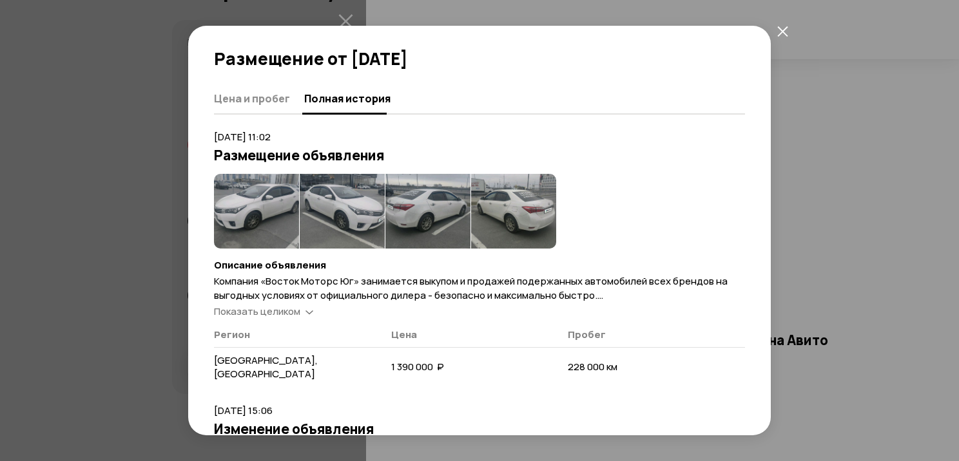
click at [523, 217] on img at bounding box center [513, 211] width 85 height 75
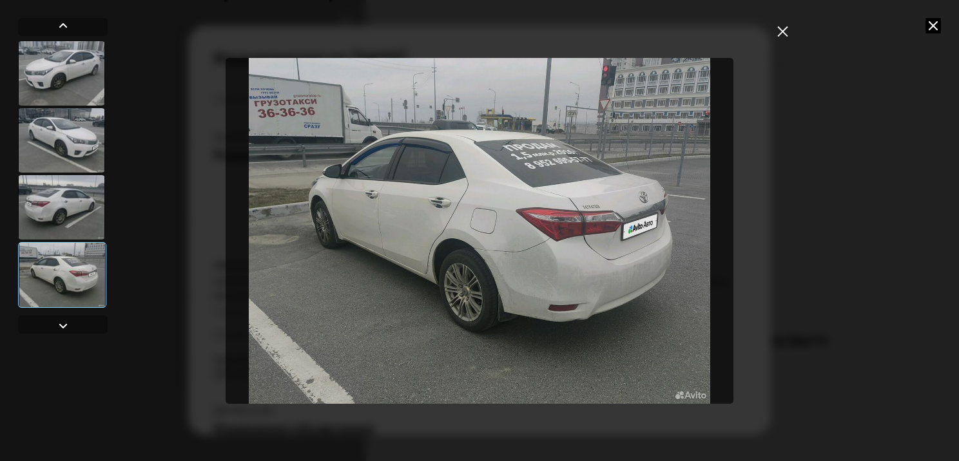
click at [783, 31] on icon "закрыть" at bounding box center [782, 31] width 10 height 10
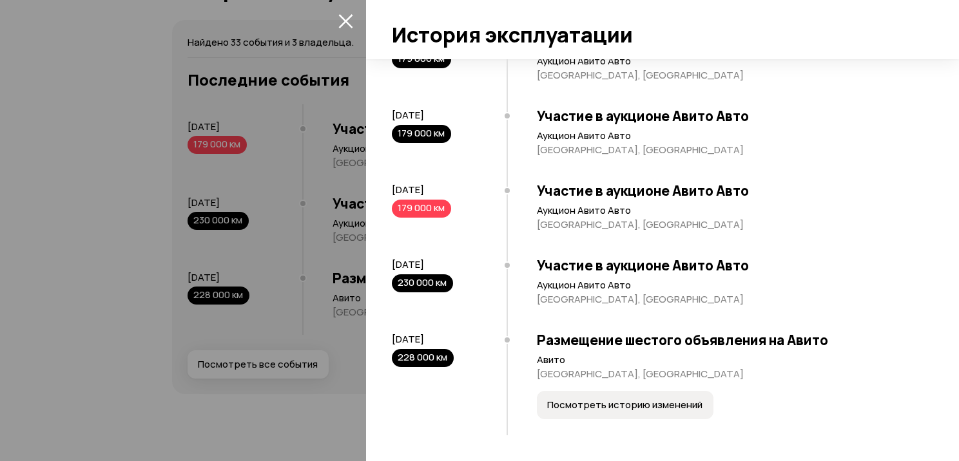
click at [654, 405] on span "Посмотреть историю изменений" at bounding box center [624, 405] width 155 height 13
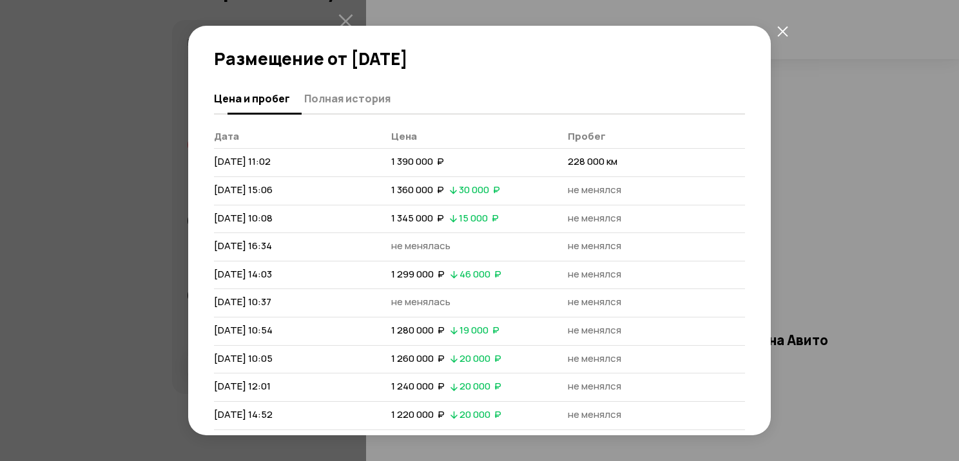
click at [364, 103] on span "Полная история" at bounding box center [347, 98] width 86 height 13
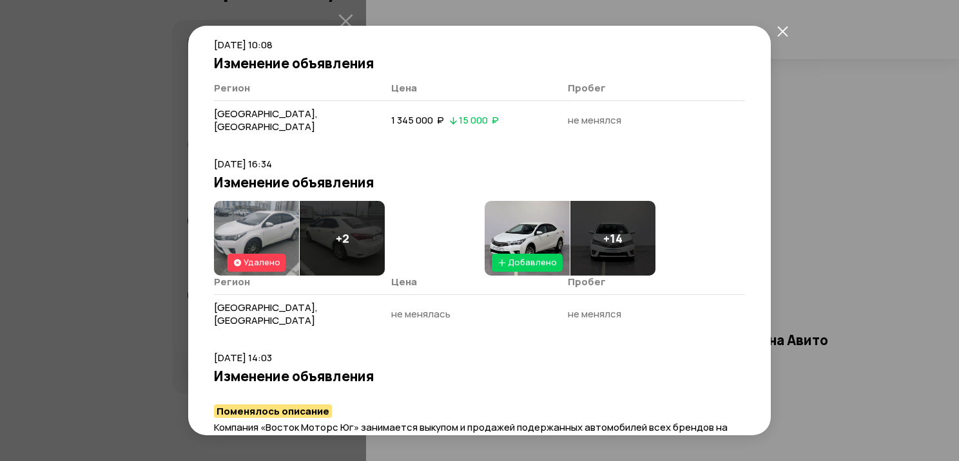
scroll to position [490, 0]
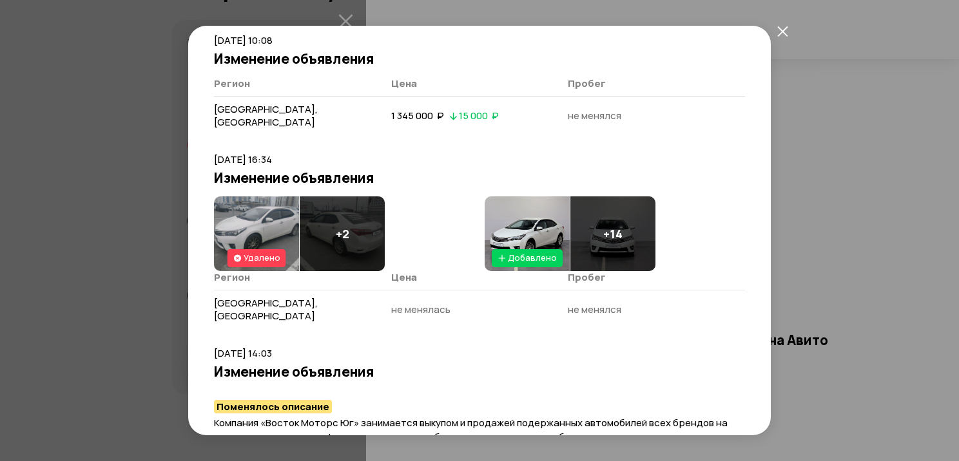
click at [537, 197] on img at bounding box center [527, 234] width 85 height 75
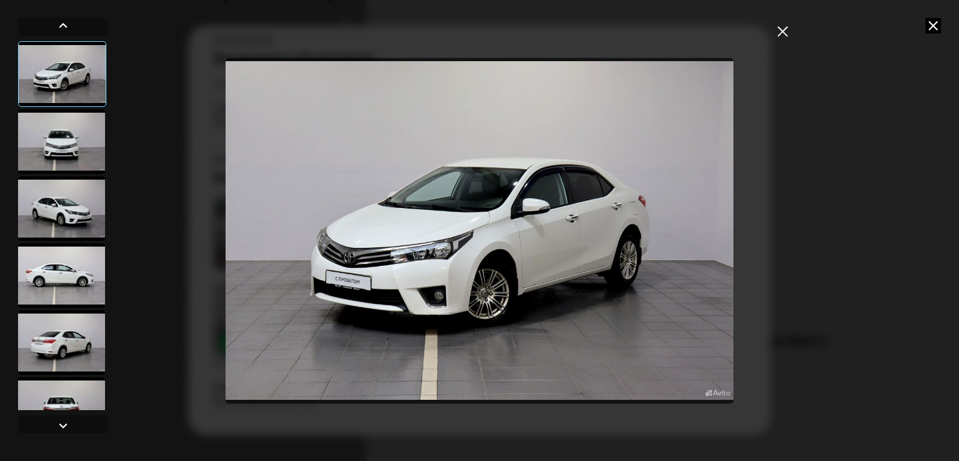
click at [48, 148] on div at bounding box center [61, 142] width 87 height 64
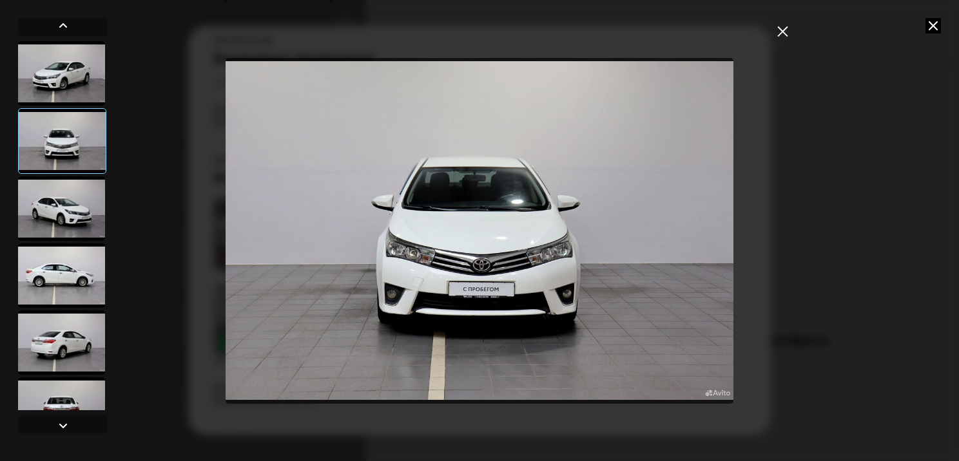
click at [55, 215] on div at bounding box center [61, 209] width 87 height 64
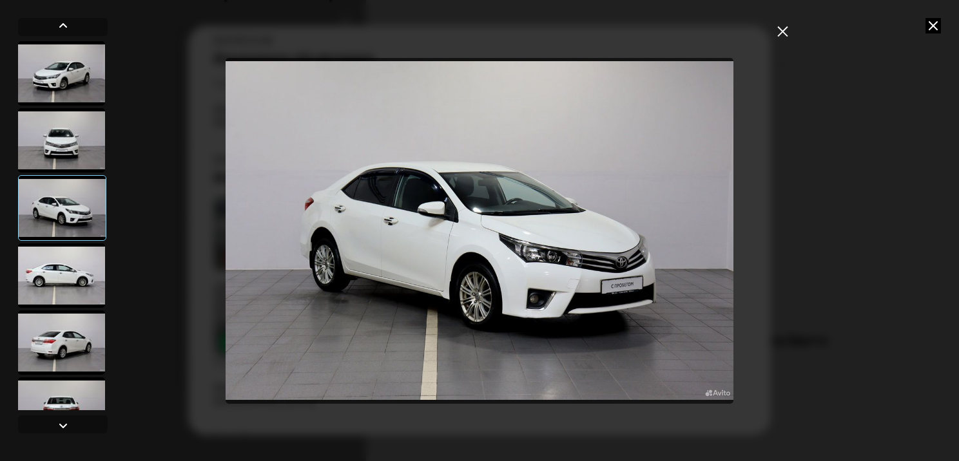
click at [65, 278] on div at bounding box center [61, 276] width 87 height 64
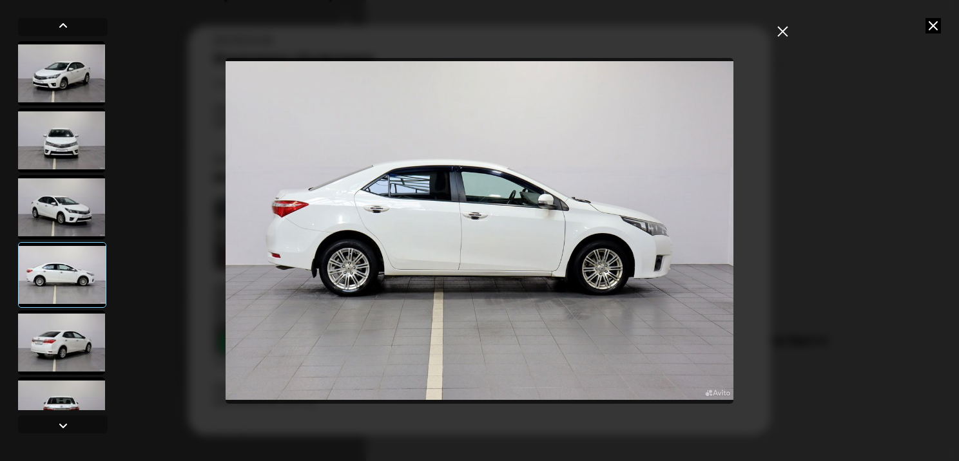
click at [66, 343] on div at bounding box center [61, 343] width 87 height 64
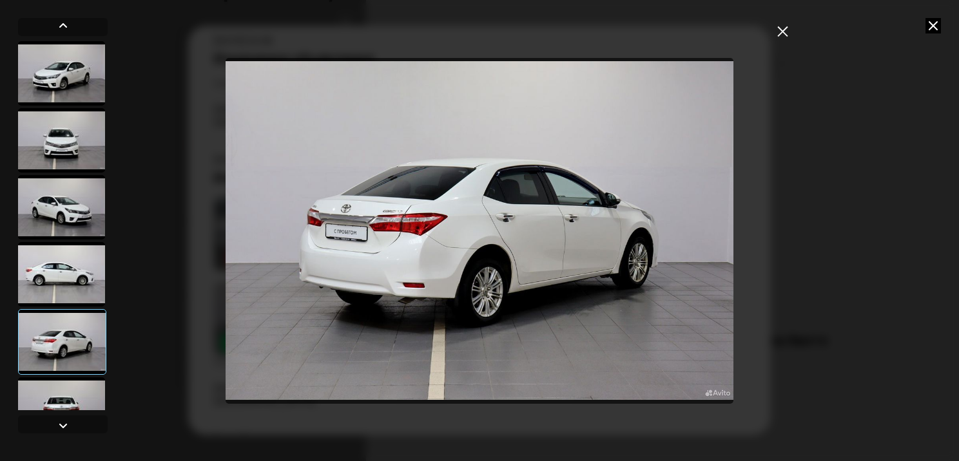
click at [66, 394] on div at bounding box center [61, 410] width 87 height 64
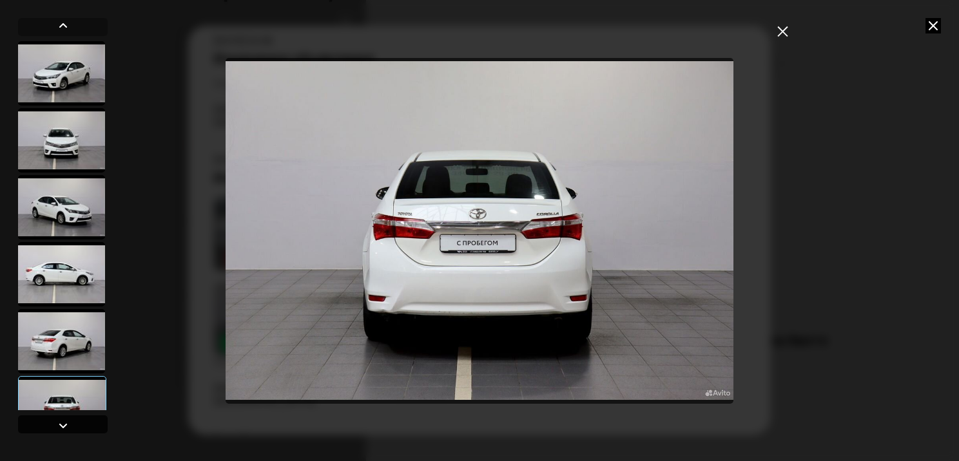
click at [61, 424] on div at bounding box center [62, 425] width 15 height 15
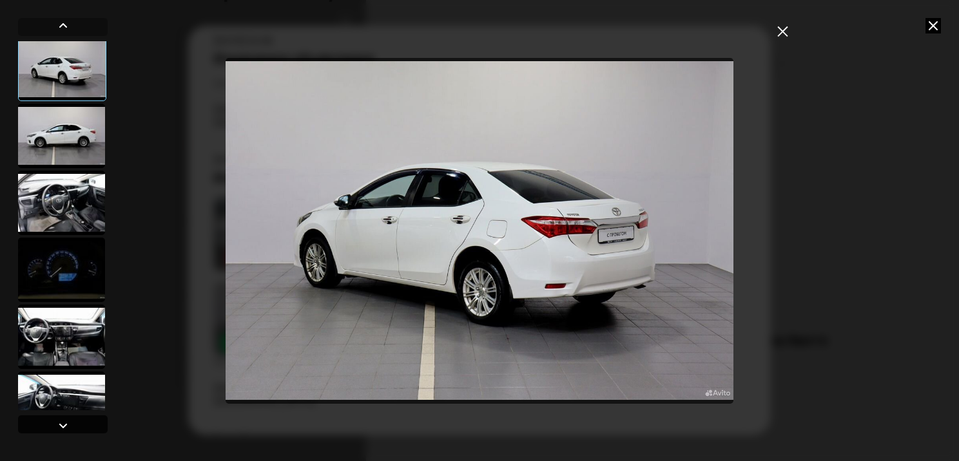
scroll to position [407, 0]
click at [61, 424] on div at bounding box center [62, 425] width 15 height 15
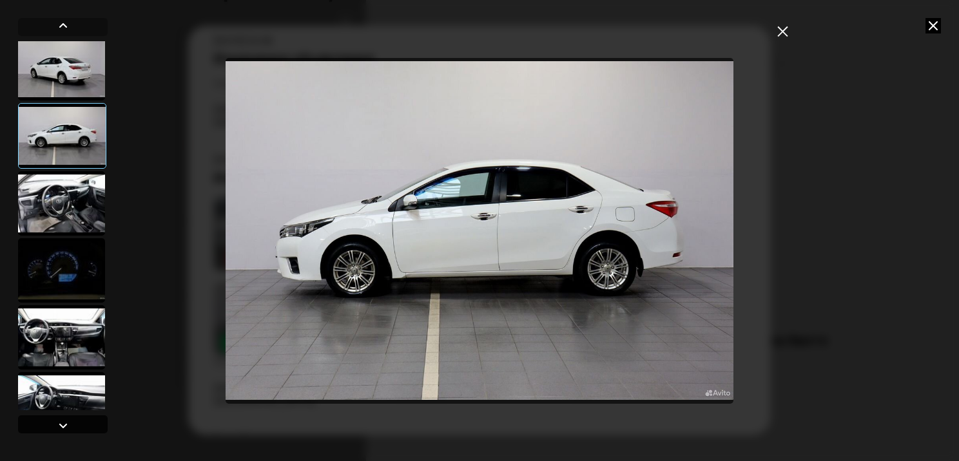
click at [61, 424] on div at bounding box center [62, 425] width 15 height 15
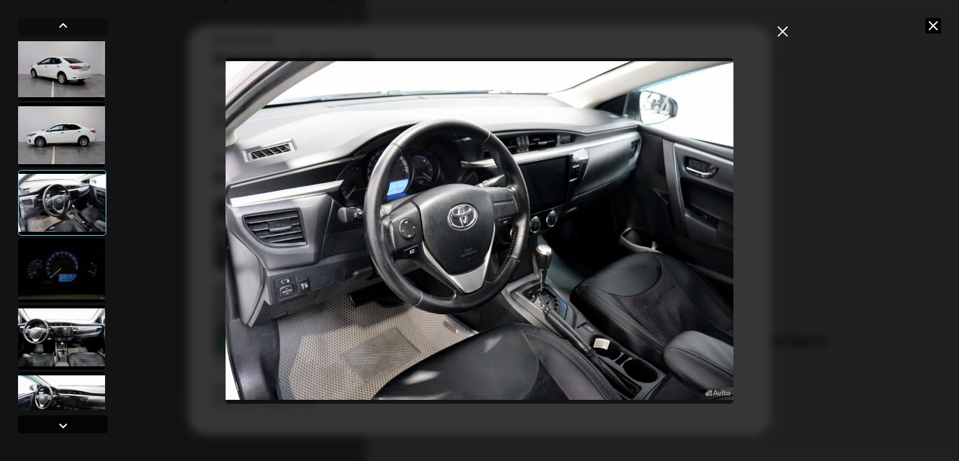
click at [61, 424] on div at bounding box center [62, 425] width 15 height 15
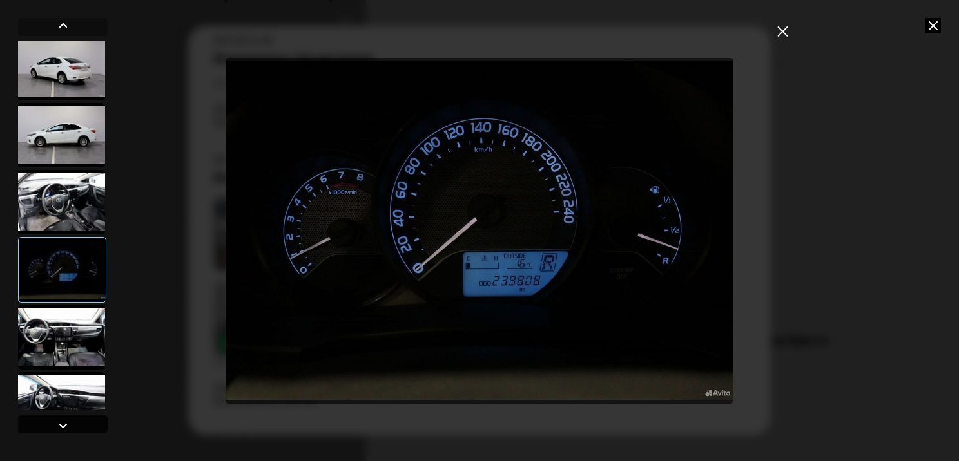
click at [61, 424] on div at bounding box center [62, 425] width 15 height 15
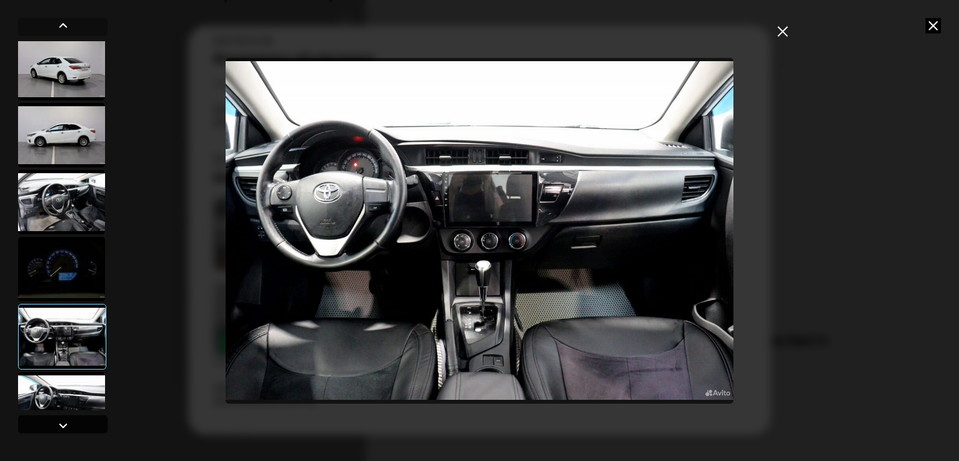
click at [61, 424] on div at bounding box center [62, 425] width 15 height 15
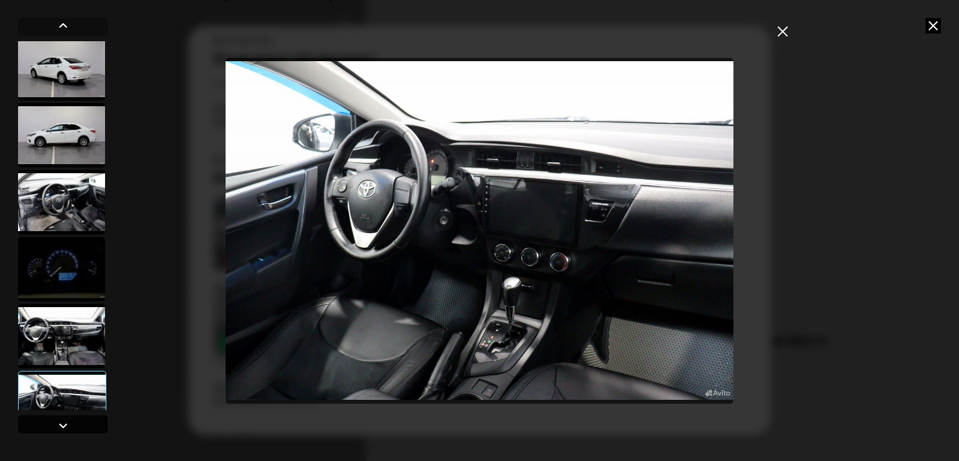
click at [61, 424] on div at bounding box center [62, 425] width 15 height 15
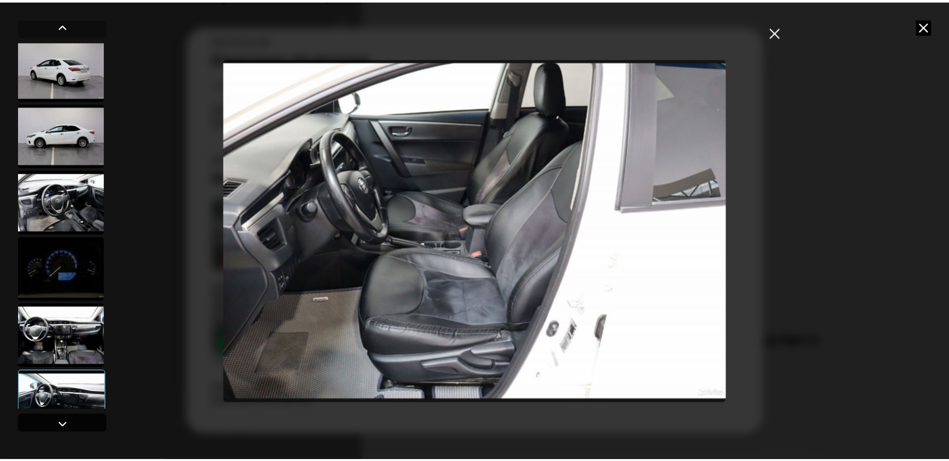
scroll to position [704, 0]
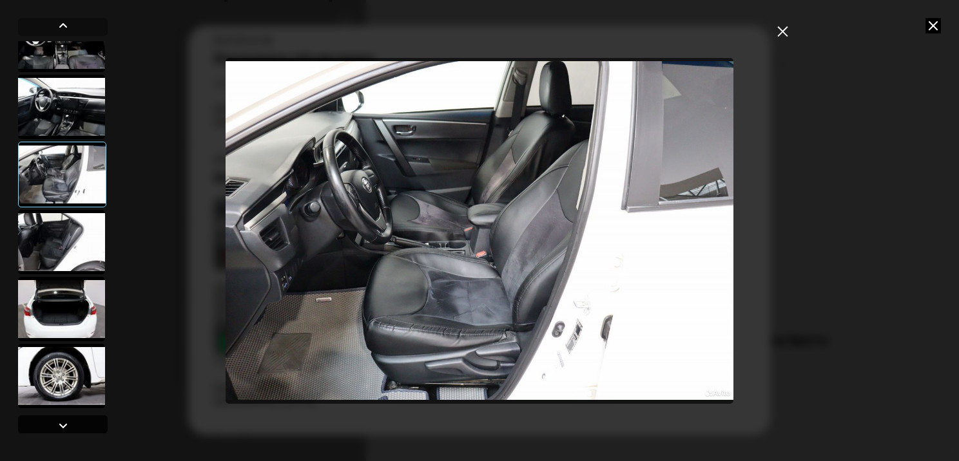
click at [61, 424] on div at bounding box center [62, 425] width 15 height 15
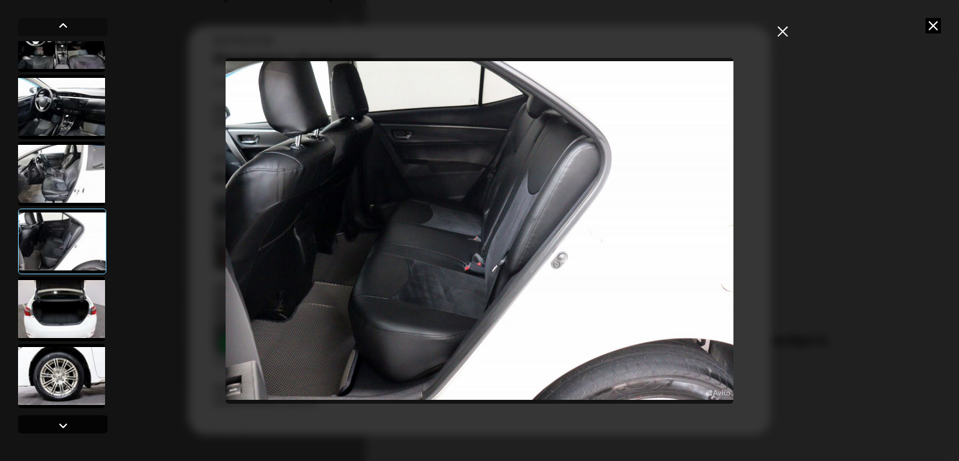
click at [61, 424] on div at bounding box center [62, 425] width 15 height 15
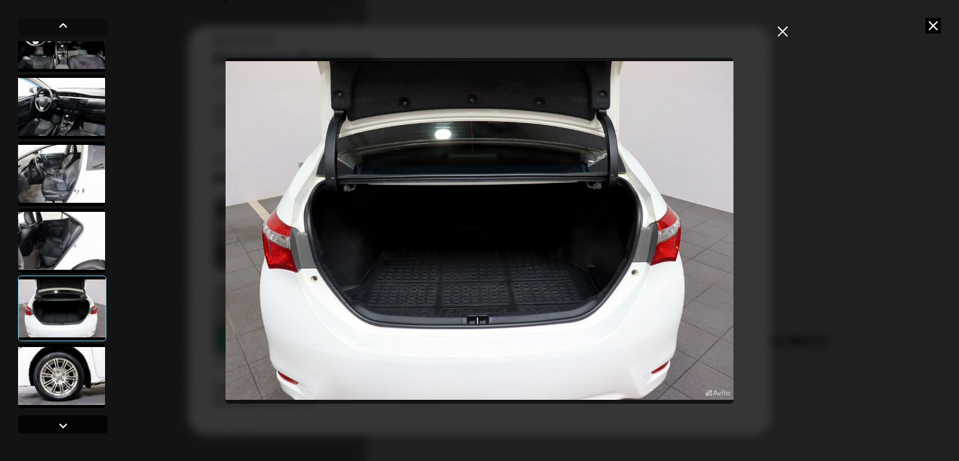
click at [61, 424] on div at bounding box center [62, 425] width 15 height 15
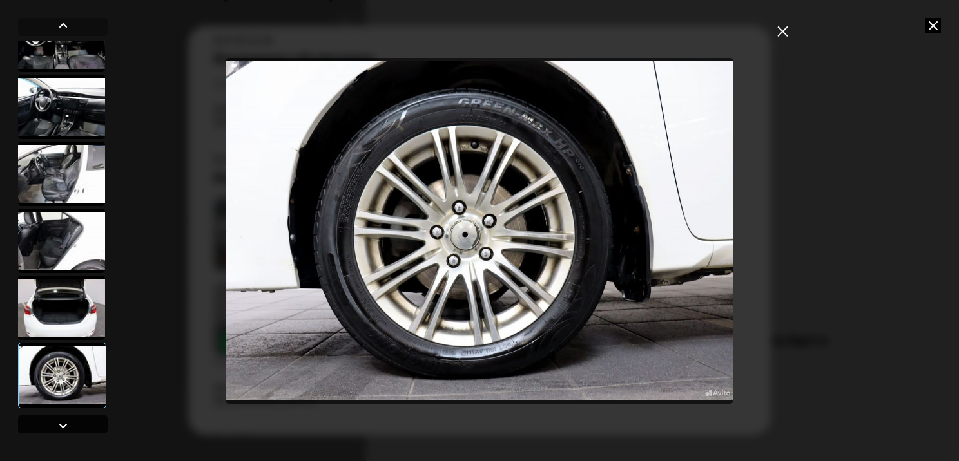
click at [58, 433] on div at bounding box center [62, 425] width 15 height 15
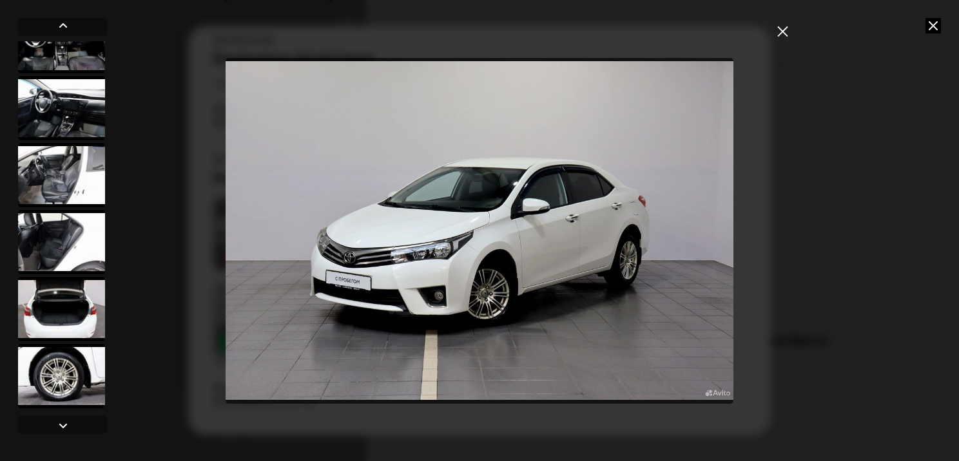
click at [935, 25] on icon at bounding box center [932, 25] width 15 height 15
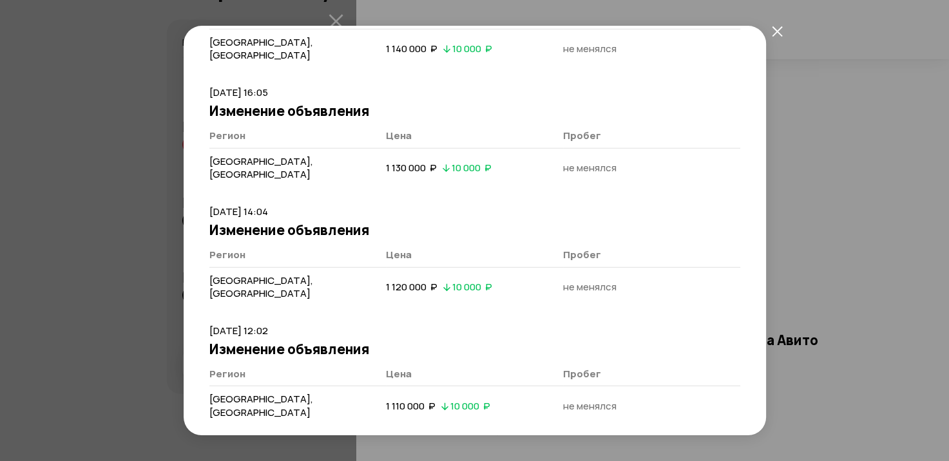
scroll to position [2833, 0]
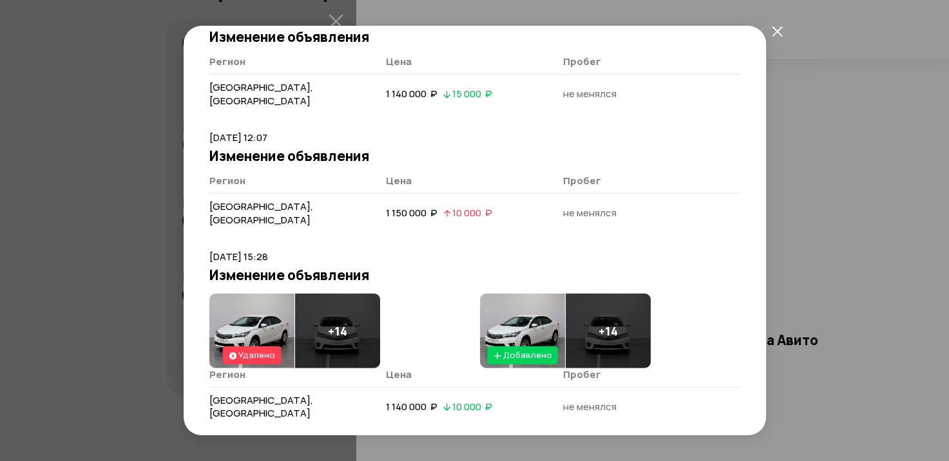
click at [777, 30] on icon "закрыть" at bounding box center [777, 31] width 11 height 11
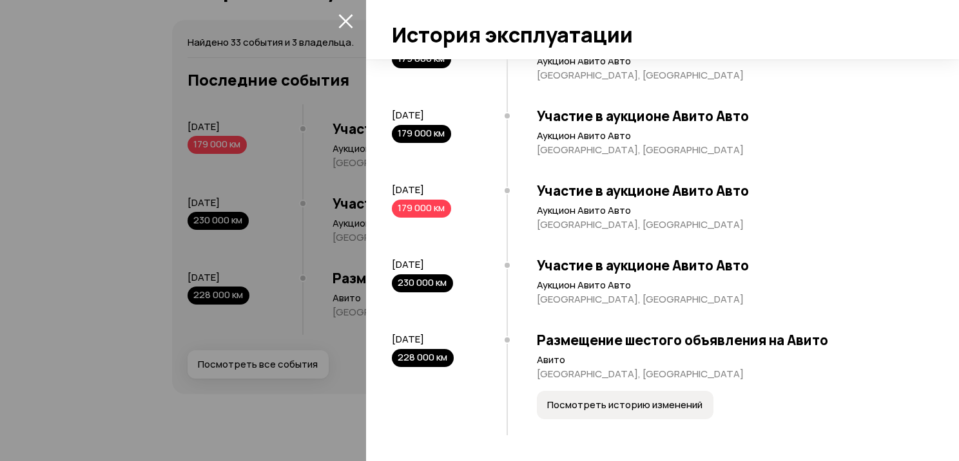
click at [64, 291] on div at bounding box center [479, 230] width 959 height 461
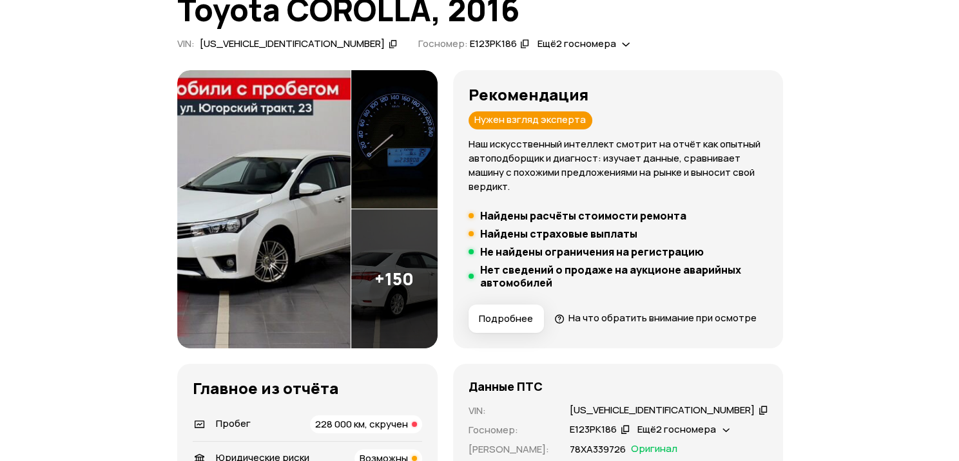
scroll to position [129, 0]
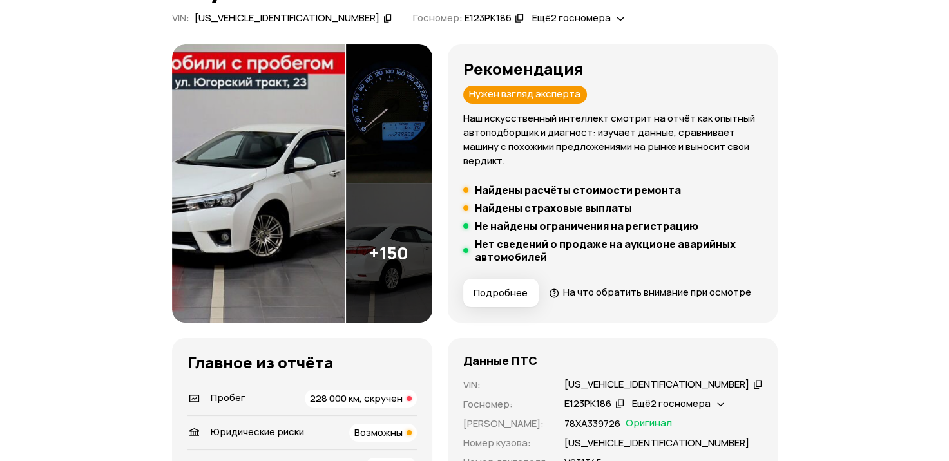
click at [596, 299] on span "На что обратить внимание при осмотре" at bounding box center [657, 293] width 188 height 14
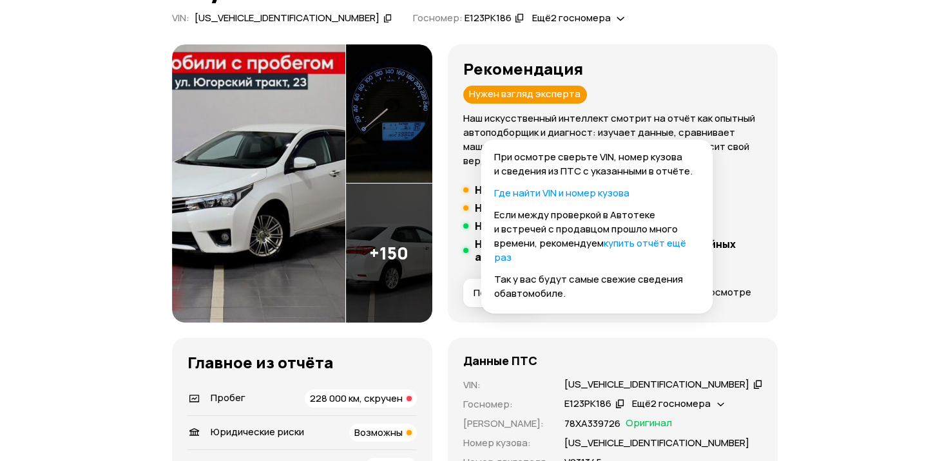
click at [565, 192] on link "Где найти VIN и номер кузова" at bounding box center [561, 193] width 135 height 14
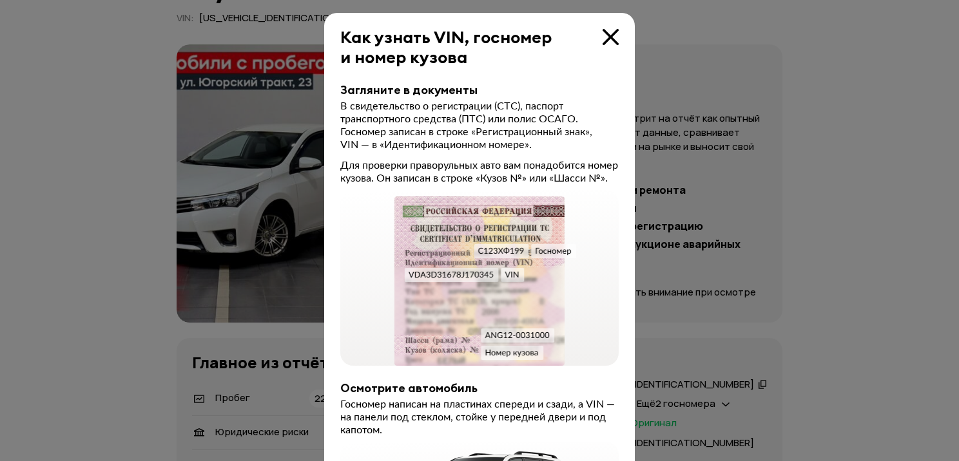
click at [603, 39] on icon at bounding box center [611, 37] width 16 height 16
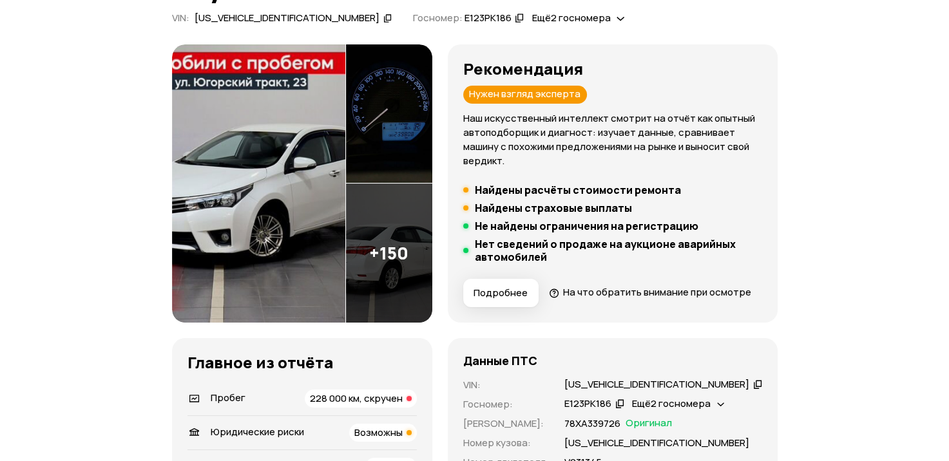
click at [607, 299] on span "На что обратить внимание при осмотре" at bounding box center [657, 293] width 188 height 14
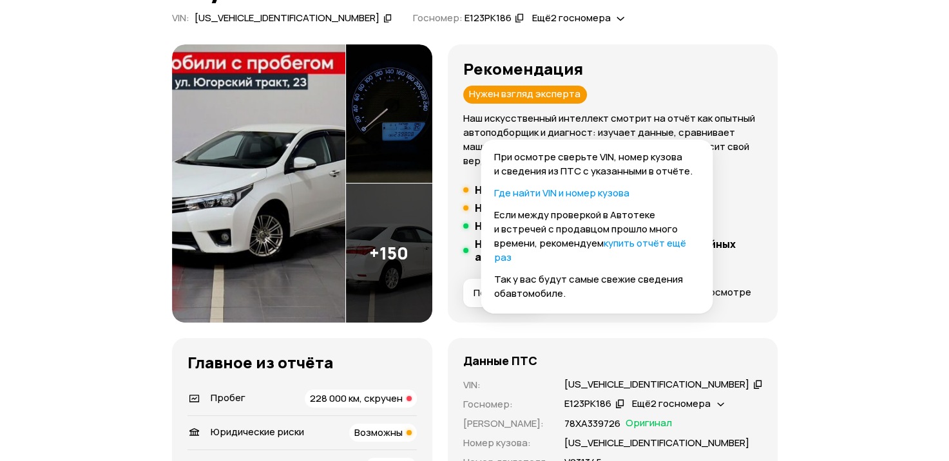
click at [621, 201] on div "При осмотре сверьте VIN, номер кузова и сведения из ПТС с указанными в отчёте. …" at bounding box center [597, 227] width 232 height 174
click at [611, 193] on link "Где найти VIN и номер кузова" at bounding box center [561, 193] width 135 height 14
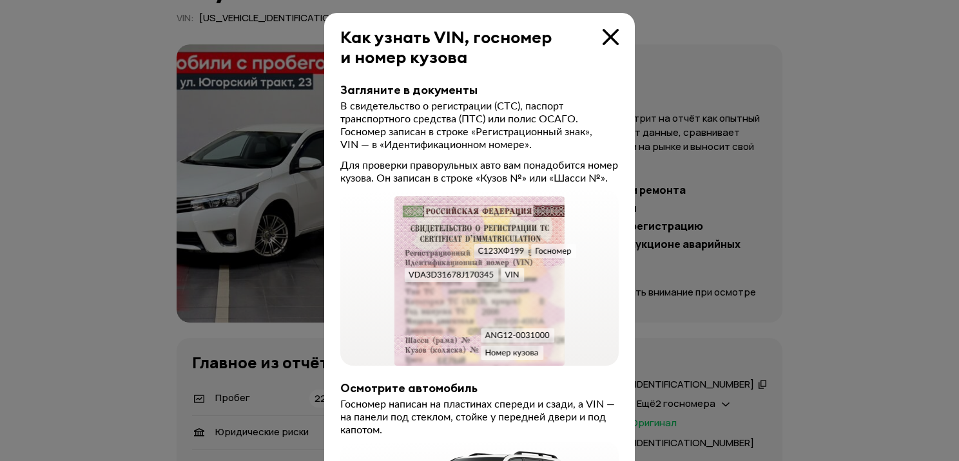
click at [603, 34] on icon at bounding box center [611, 37] width 16 height 16
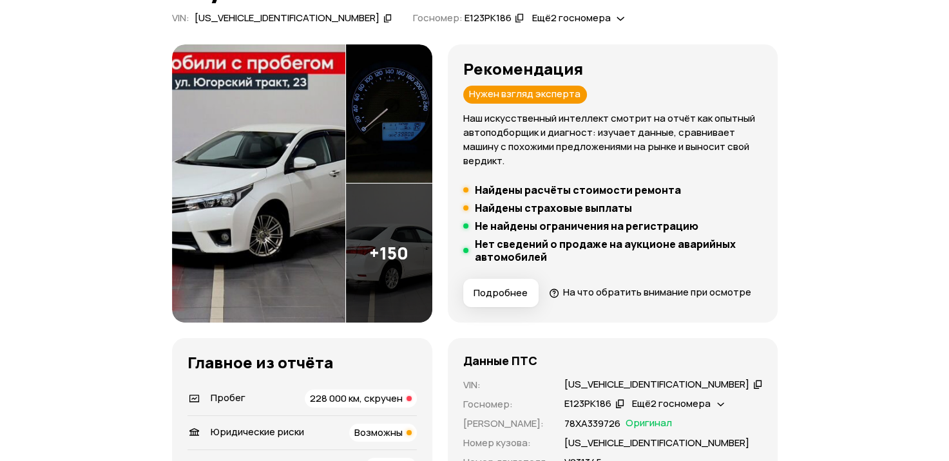
click at [610, 299] on span "На что обратить внимание при осмотре" at bounding box center [657, 293] width 188 height 14
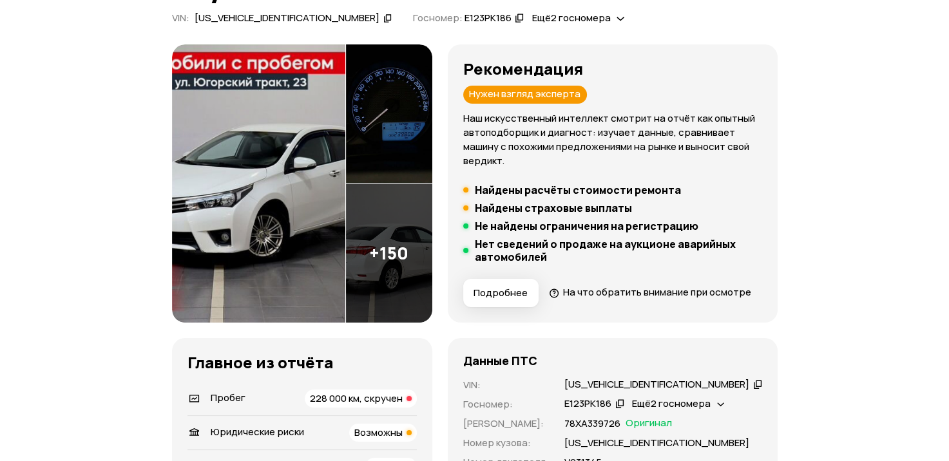
click at [313, 152] on img at bounding box center [258, 183] width 173 height 278
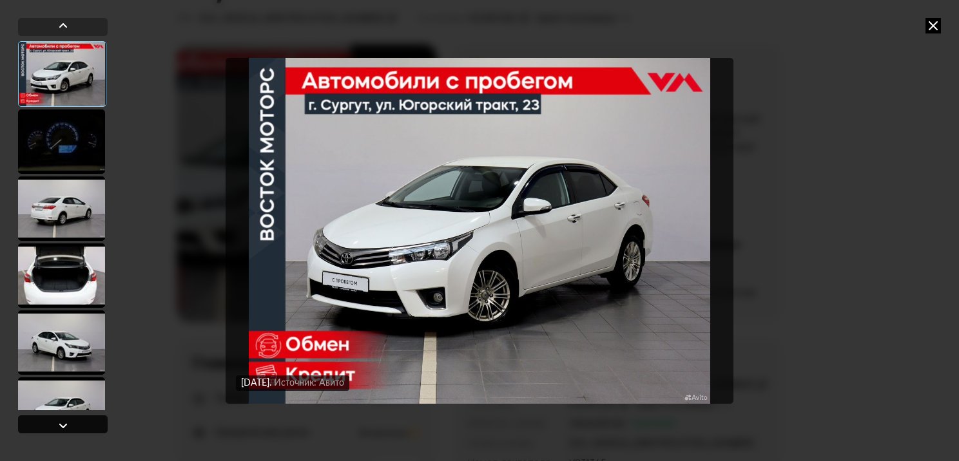
click at [55, 428] on div at bounding box center [62, 425] width 15 height 15
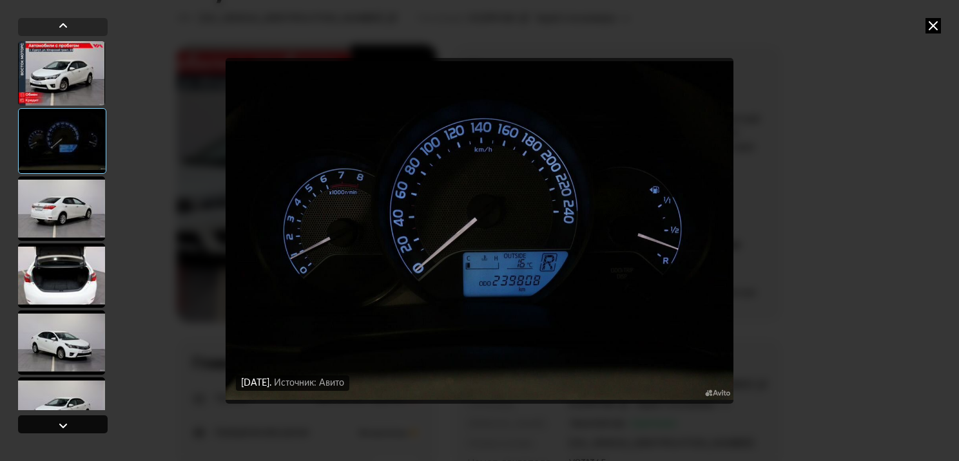
click at [55, 428] on div at bounding box center [62, 425] width 15 height 15
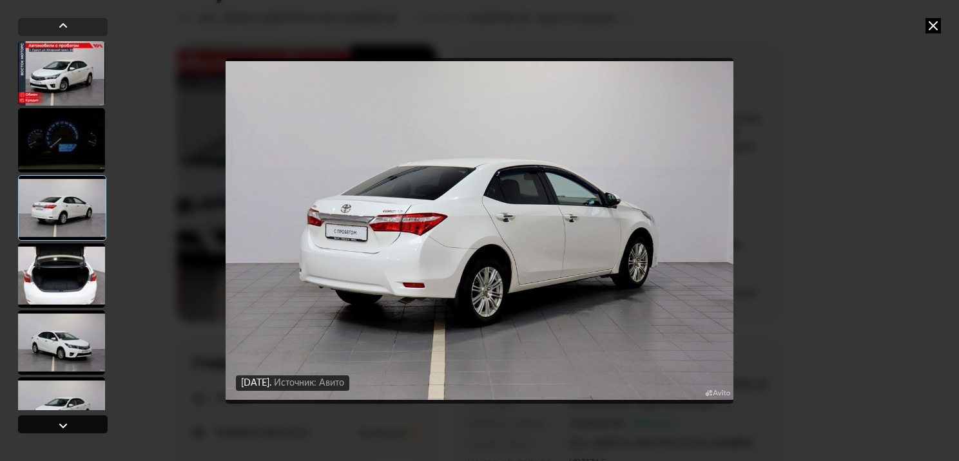
click at [55, 428] on div at bounding box center [62, 425] width 15 height 15
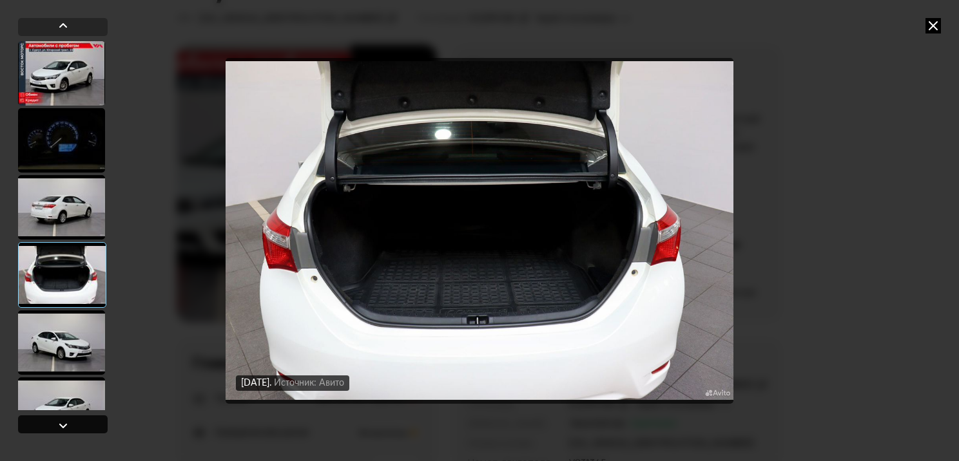
click at [55, 428] on div at bounding box center [62, 425] width 15 height 15
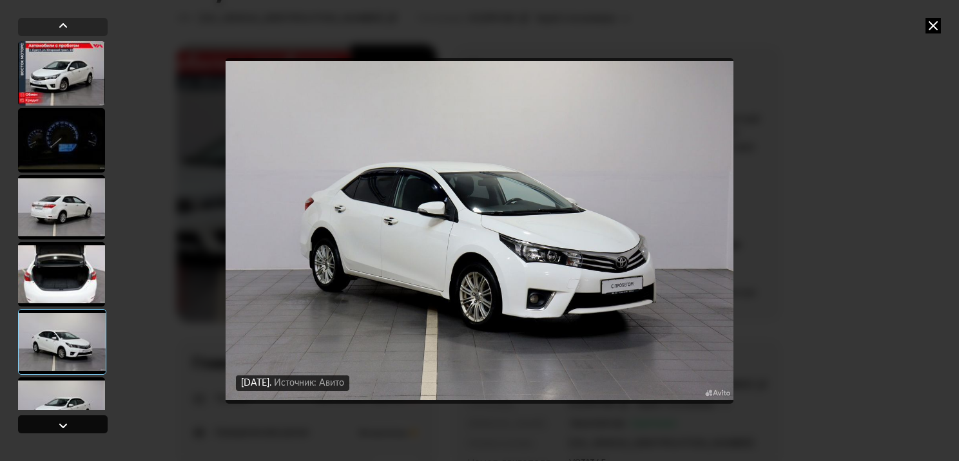
click at [55, 428] on div at bounding box center [62, 425] width 15 height 15
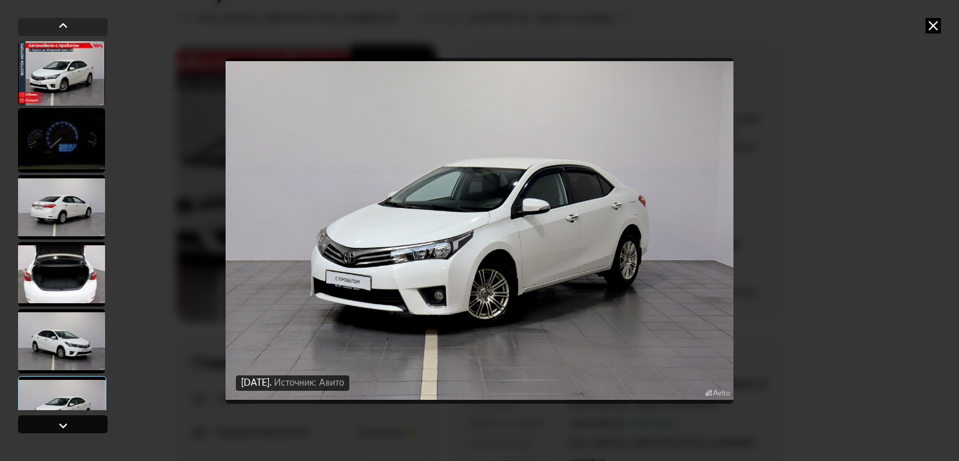
click at [55, 428] on div at bounding box center [62, 425] width 15 height 15
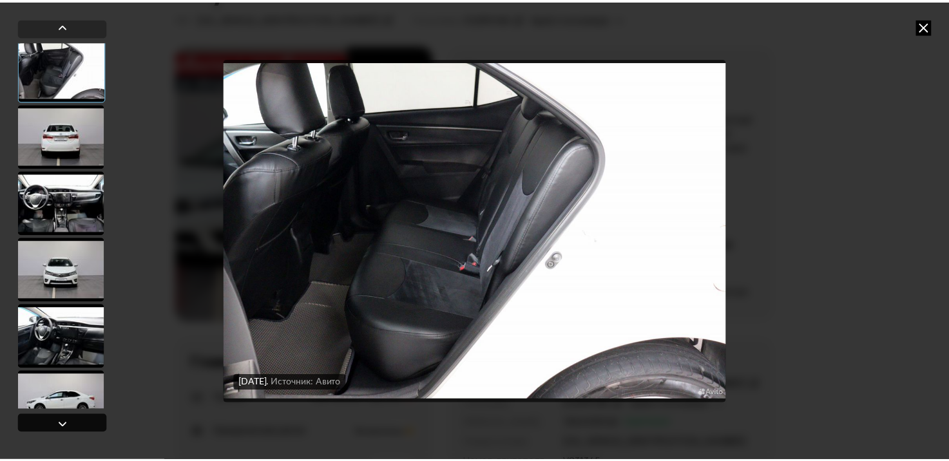
scroll to position [407, 0]
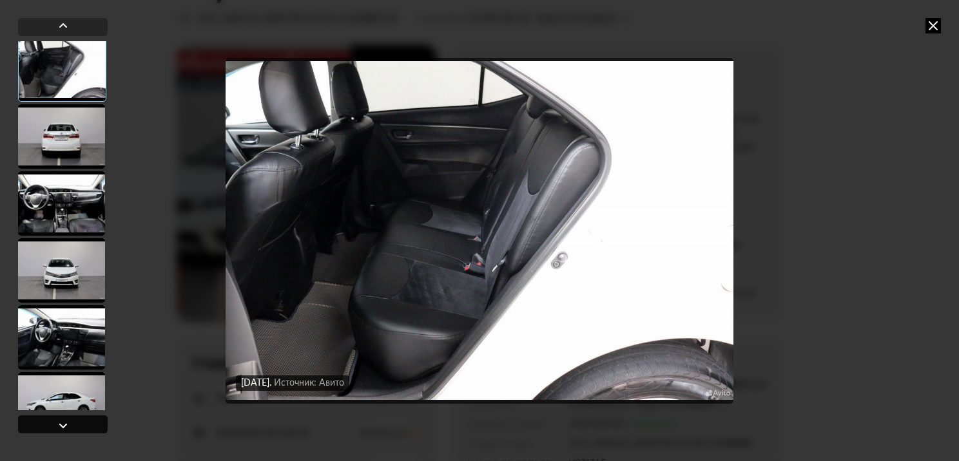
click at [55, 428] on div at bounding box center [62, 425] width 15 height 15
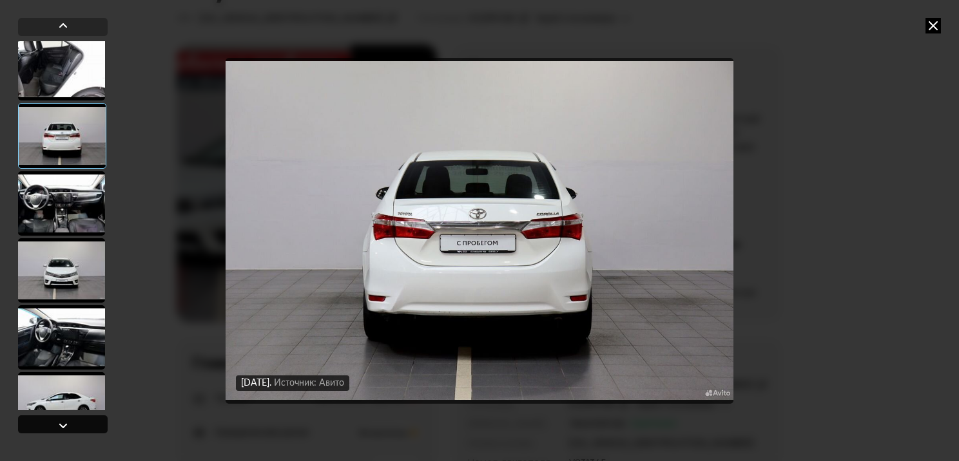
click at [55, 428] on div at bounding box center [62, 425] width 15 height 15
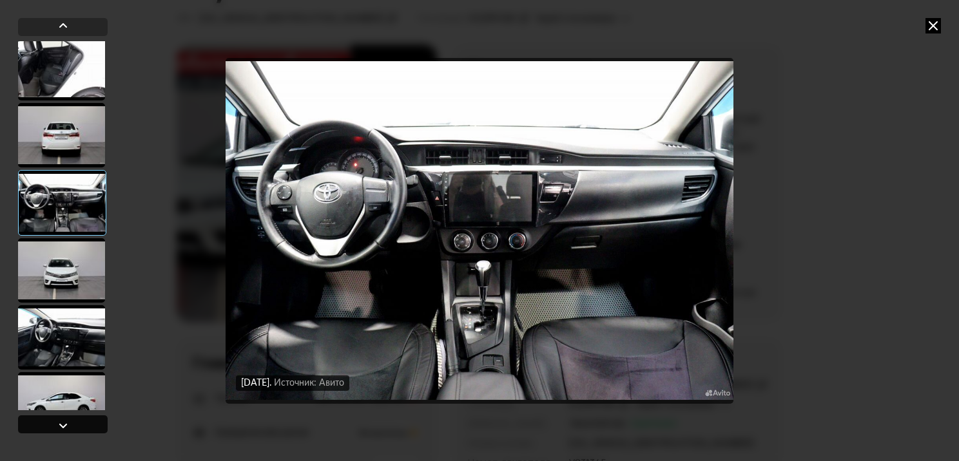
click at [55, 428] on div at bounding box center [62, 425] width 15 height 15
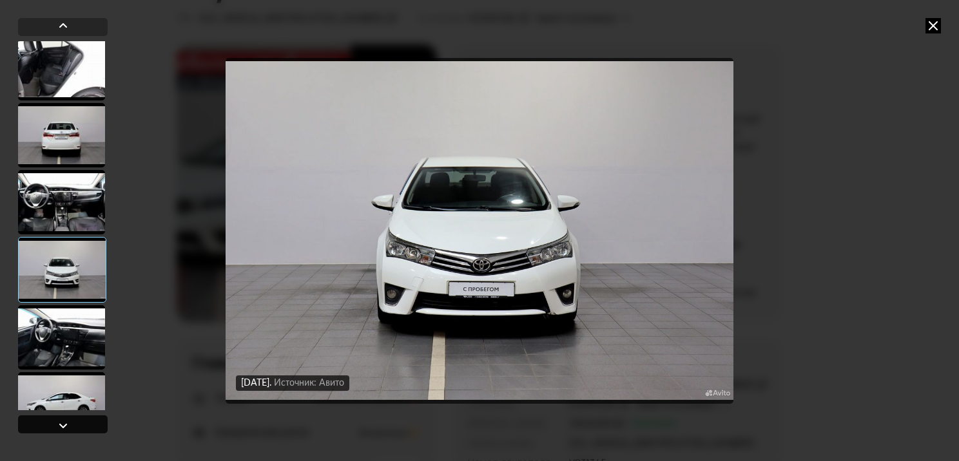
click at [55, 428] on div at bounding box center [62, 425] width 15 height 15
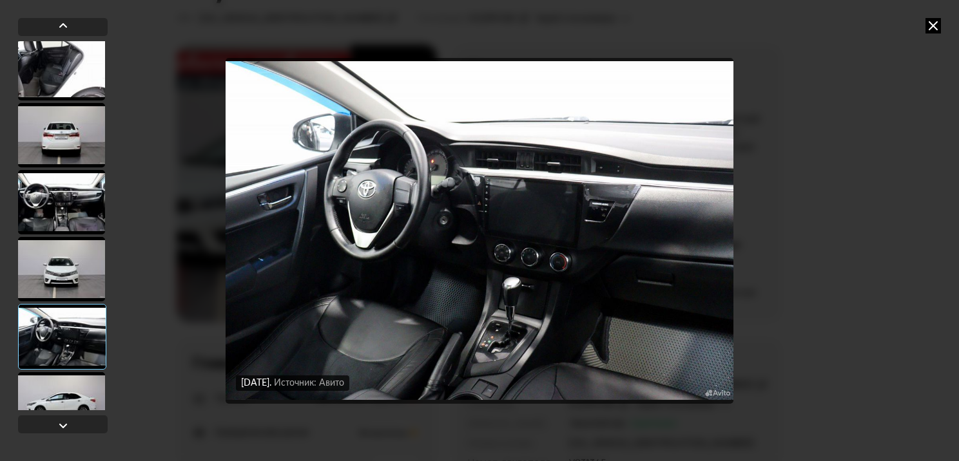
click at [928, 28] on icon at bounding box center [932, 25] width 15 height 15
